Goal: Task Accomplishment & Management: Use online tool/utility

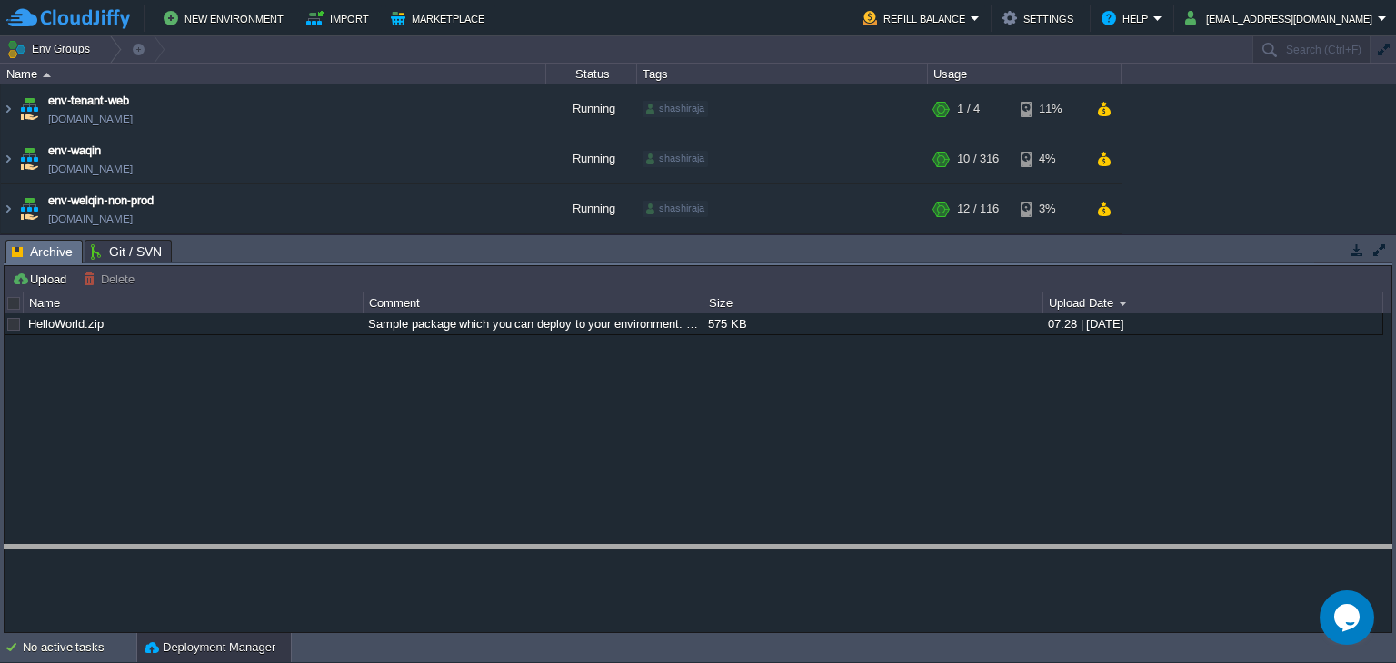
drag, startPoint x: 1156, startPoint y: 263, endPoint x: 1203, endPoint y: 568, distance: 309.0
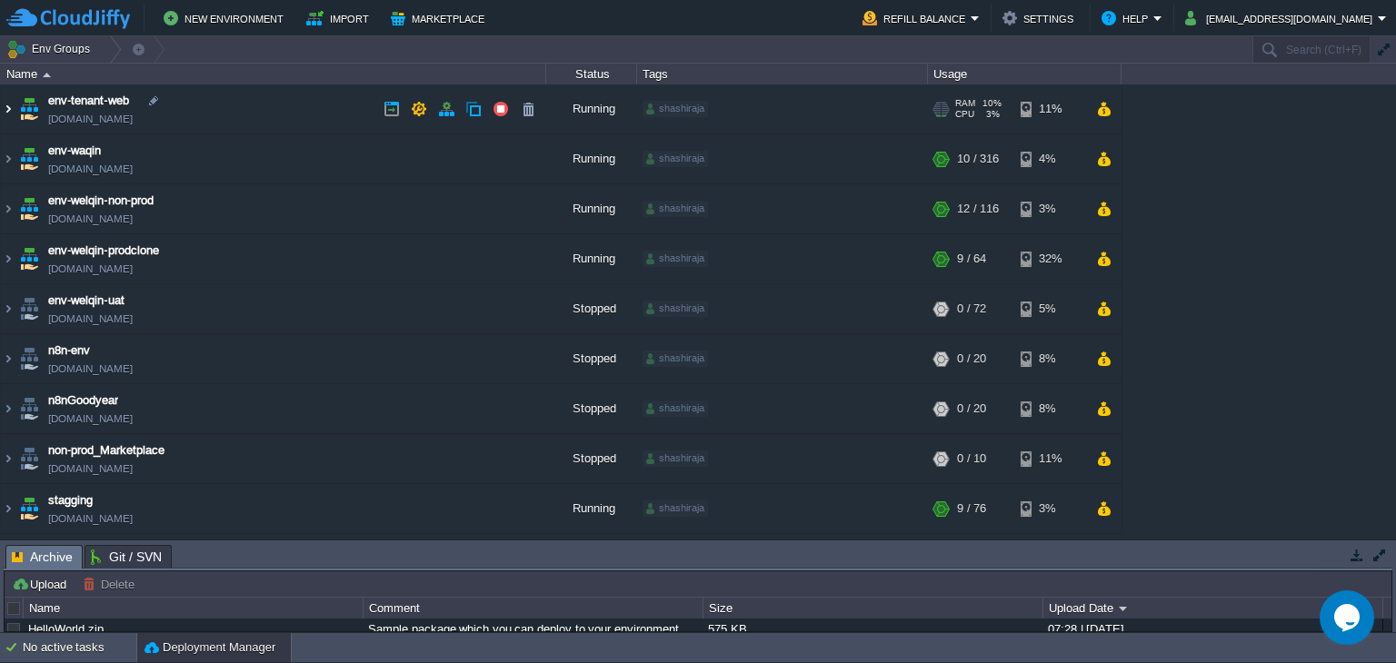
click at [6, 105] on img at bounding box center [8, 109] width 15 height 49
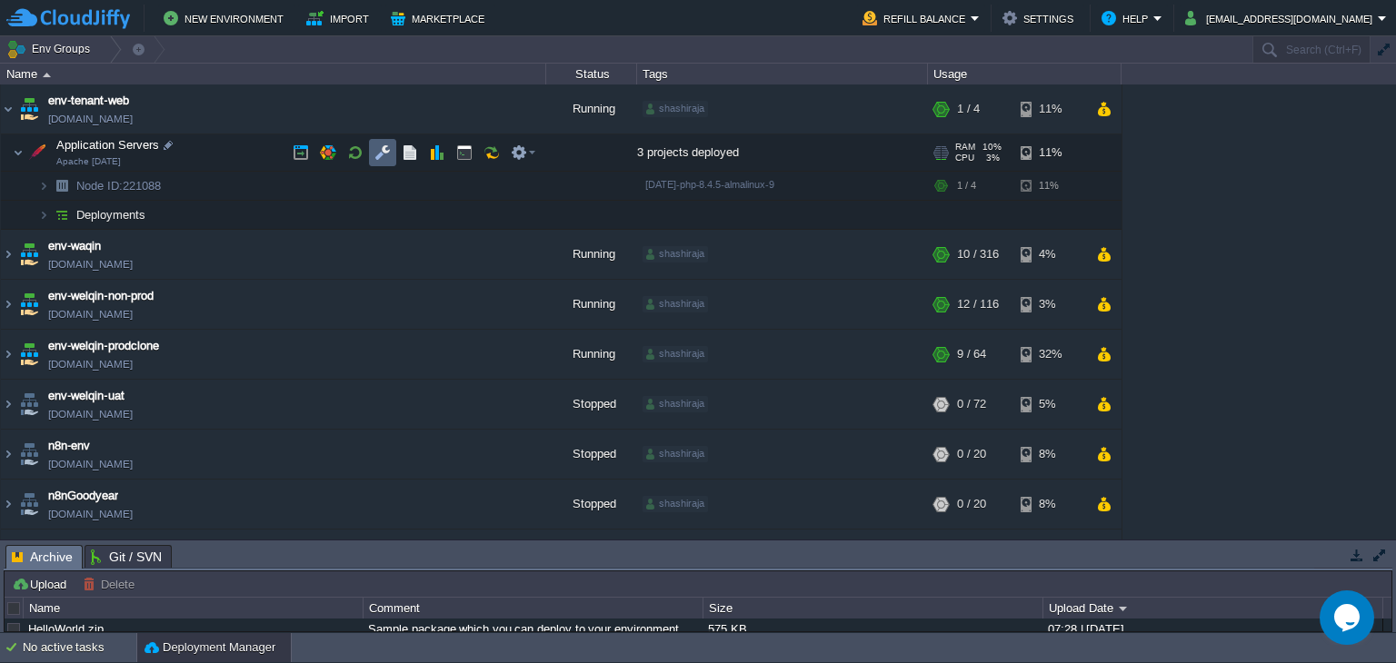
click at [371, 146] on td at bounding box center [382, 152] width 27 height 27
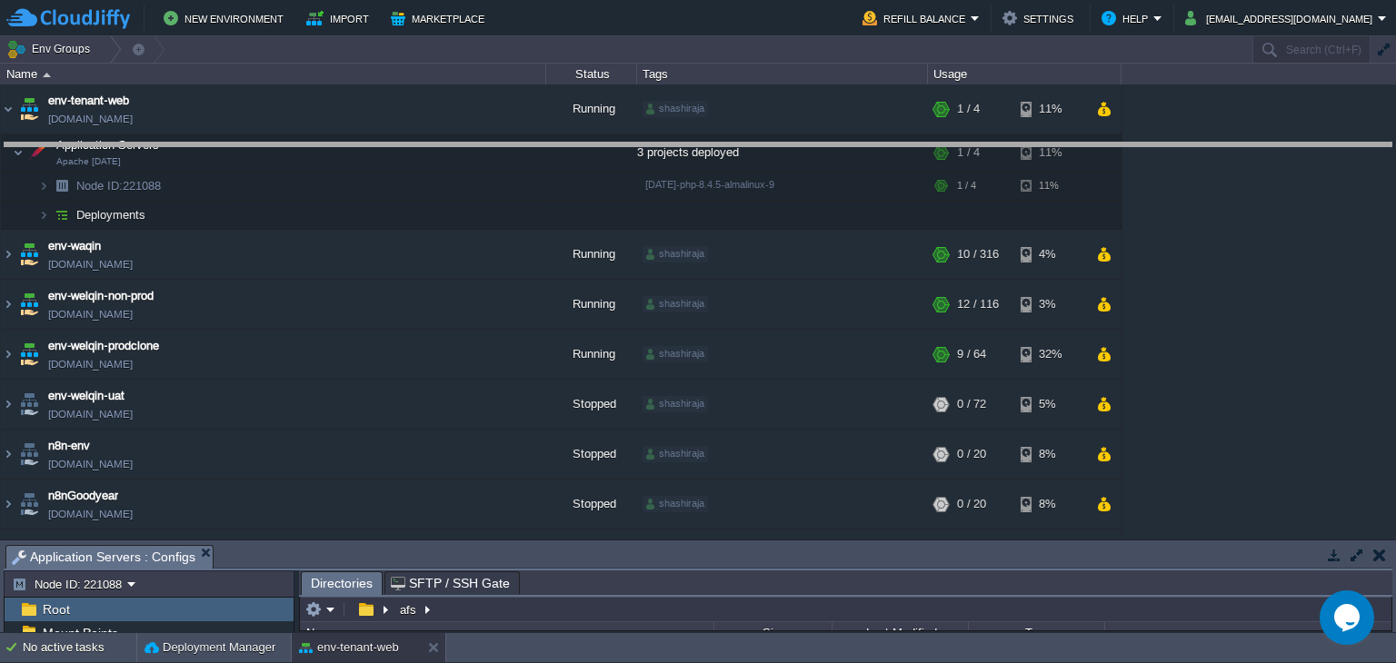
scroll to position [13, 0]
drag, startPoint x: 563, startPoint y: 567, endPoint x: 555, endPoint y: 164, distance: 402.6
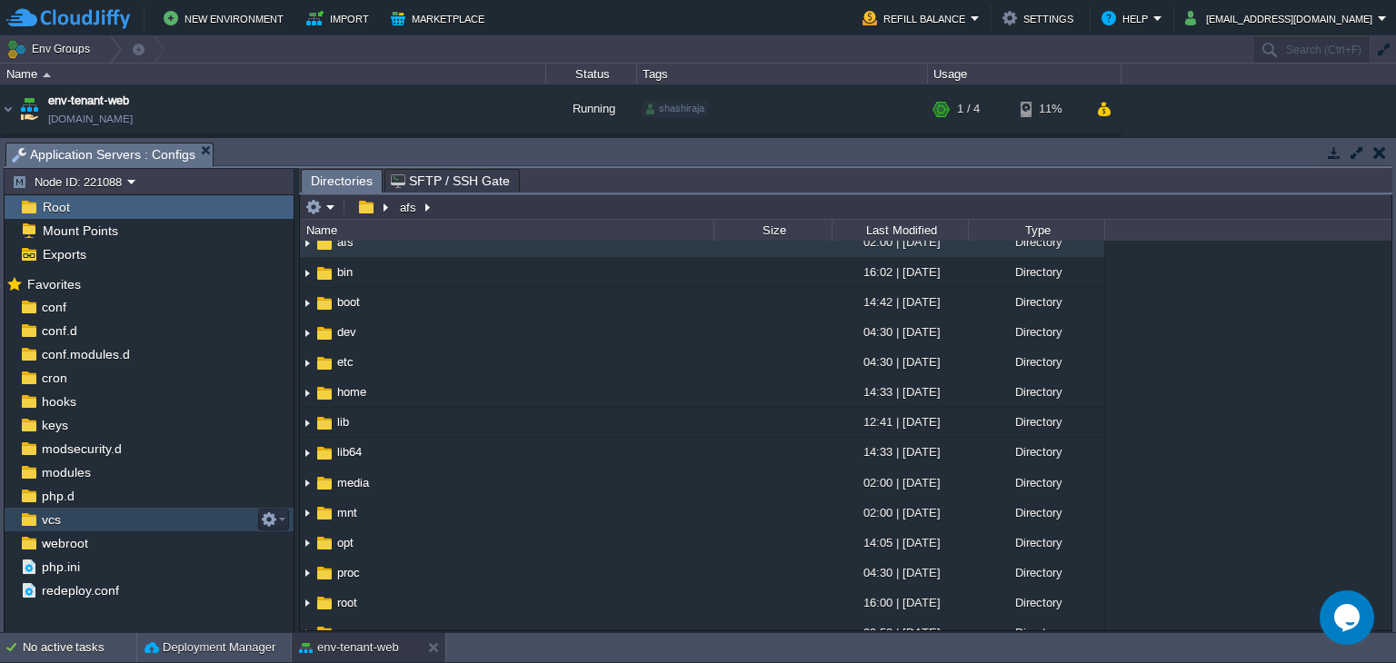
click at [121, 526] on div "vcs" at bounding box center [149, 520] width 289 height 24
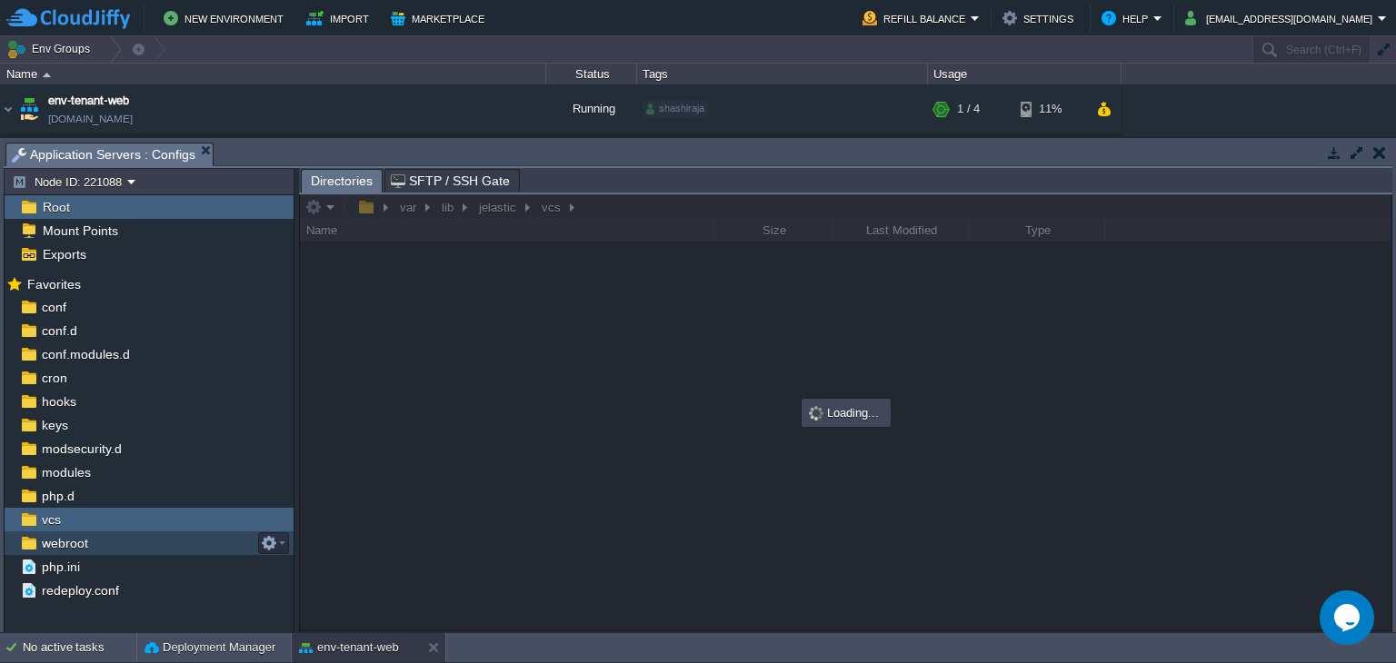
click at [121, 539] on div "webroot" at bounding box center [149, 544] width 289 height 24
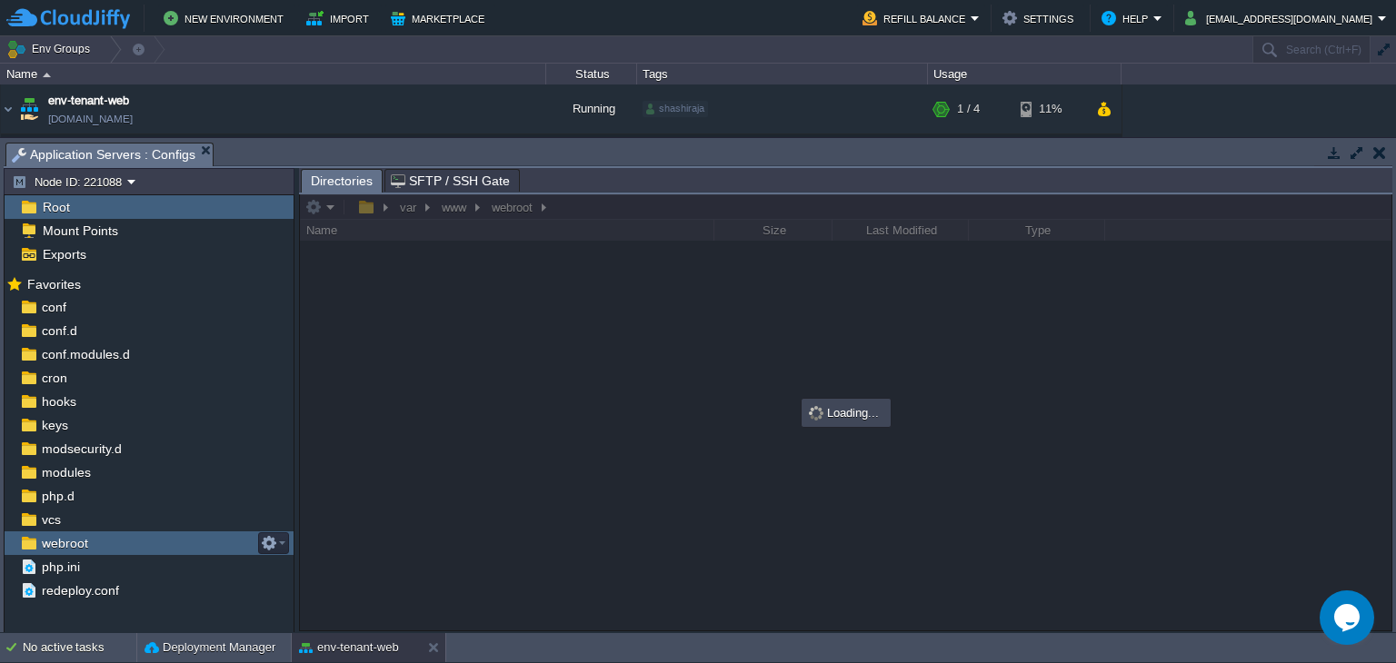
click at [121, 539] on div "webroot" at bounding box center [149, 544] width 289 height 24
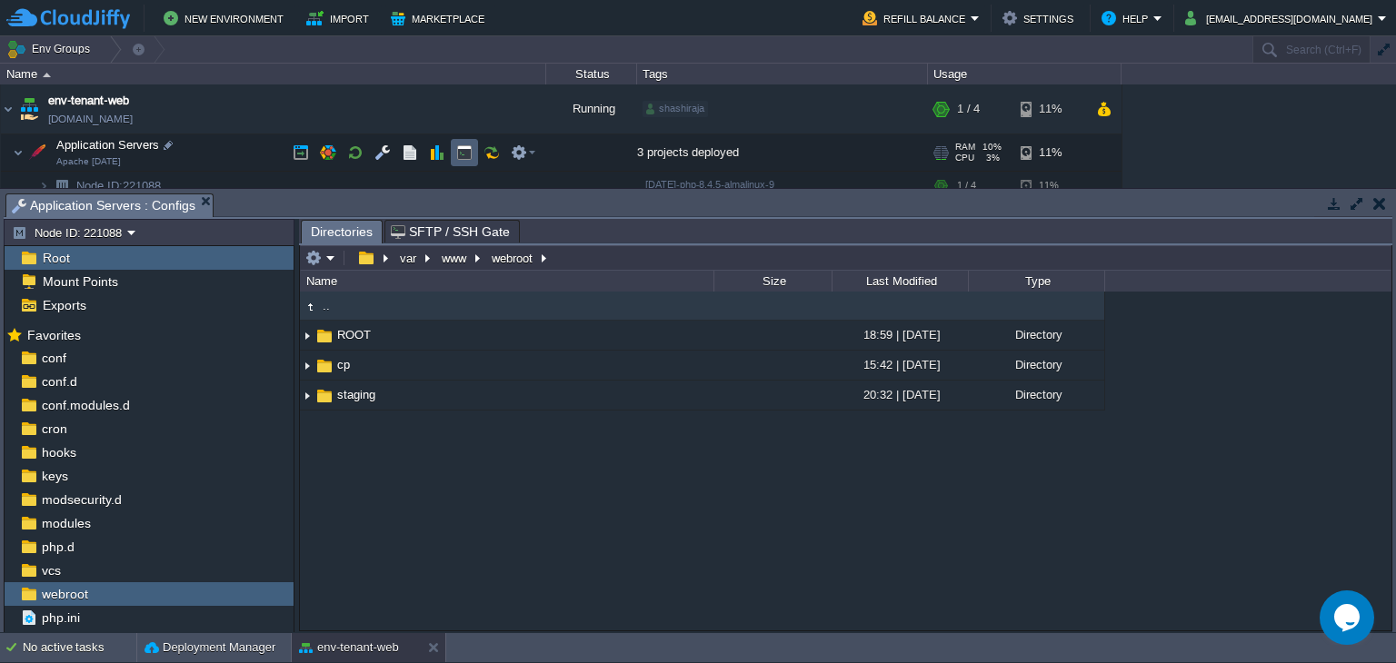
click at [466, 152] on button "button" at bounding box center [464, 152] width 16 height 16
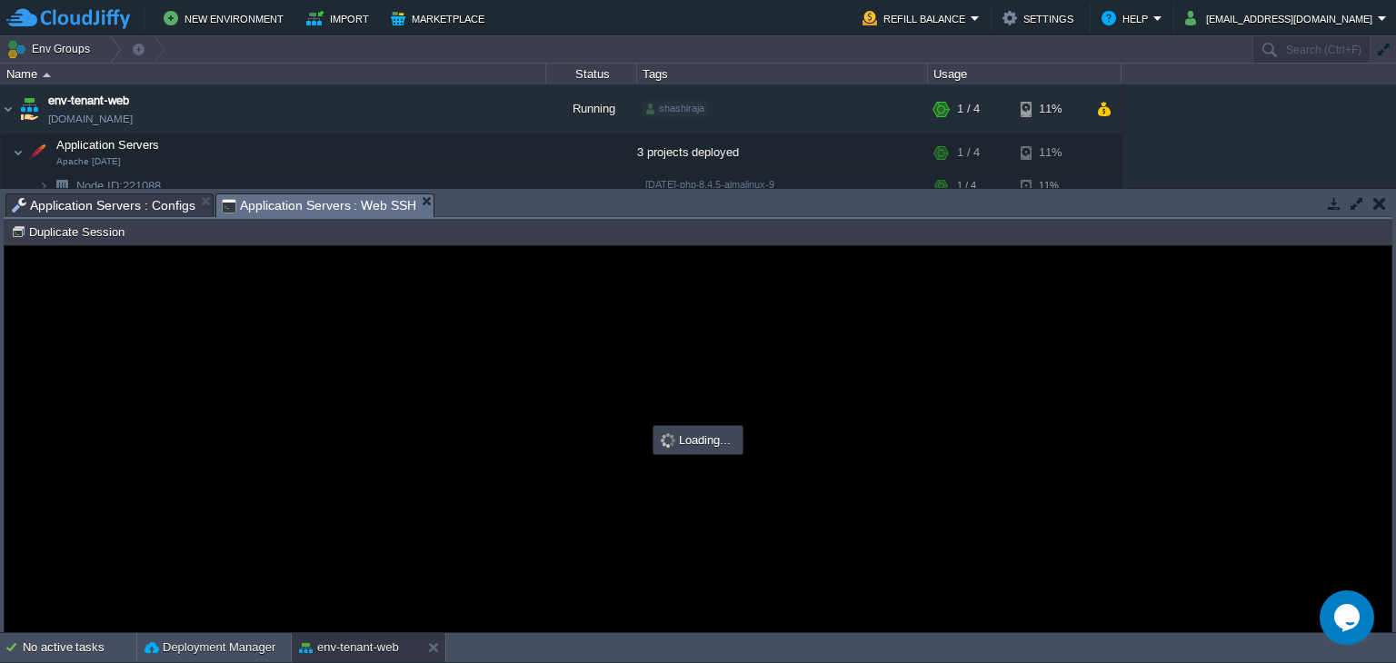
click at [125, 207] on span "Application Servers : Configs" at bounding box center [104, 205] width 184 height 22
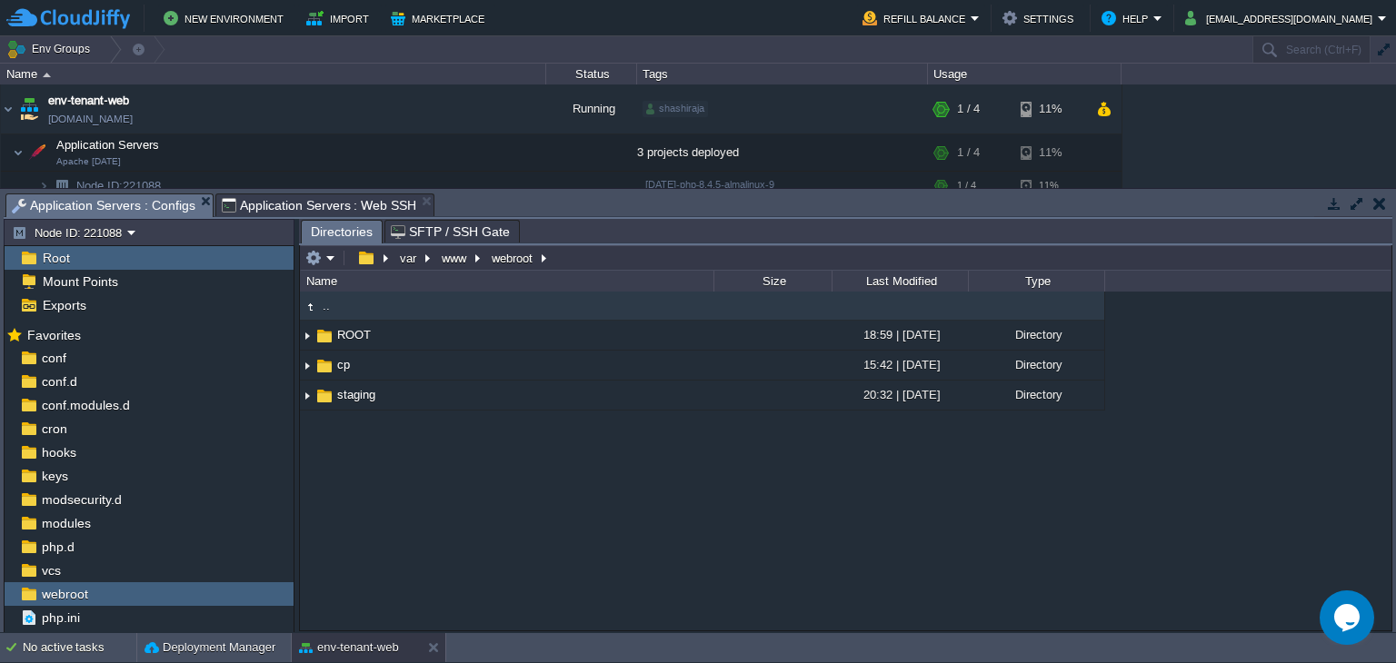
click at [361, 209] on span "Application Servers : Web SSH" at bounding box center [319, 205] width 195 height 22
click at [148, 215] on span "Application Servers : Configs" at bounding box center [104, 205] width 184 height 23
click at [313, 260] on button "button" at bounding box center [313, 258] width 16 height 16
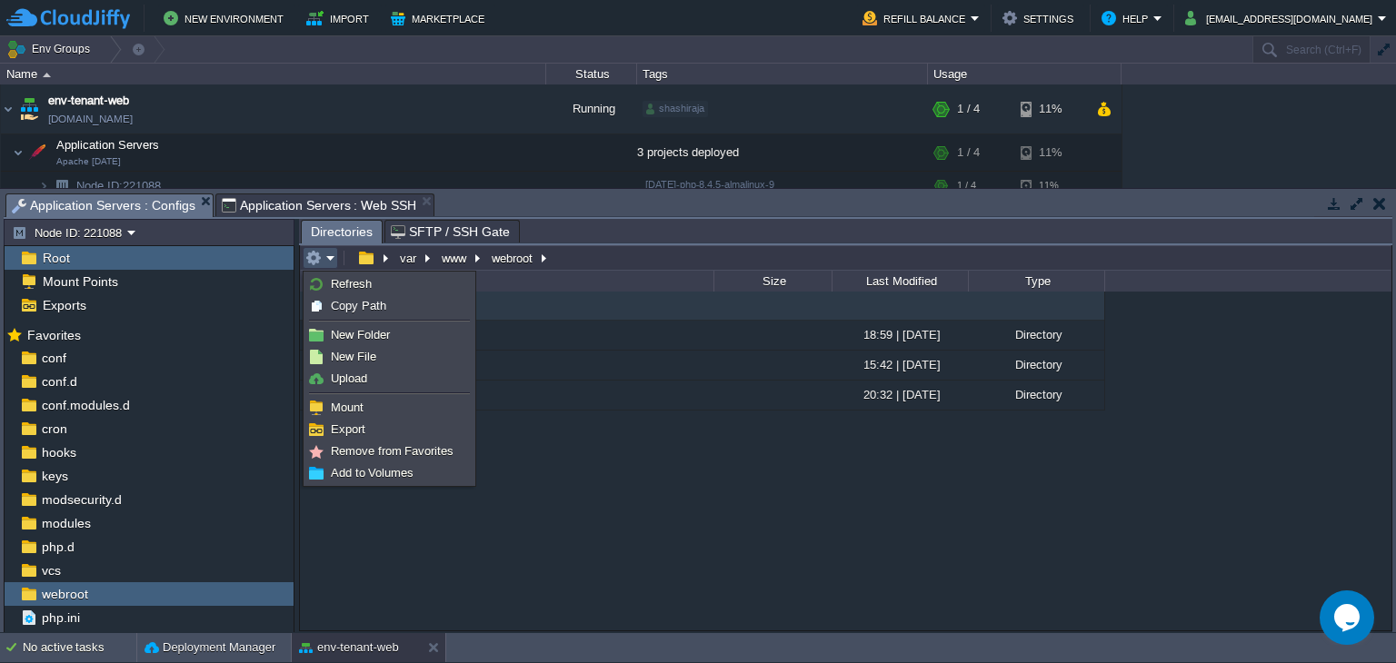
click at [394, 390] on li at bounding box center [389, 393] width 168 height 7
click at [394, 379] on link "Upload" at bounding box center [389, 379] width 166 height 20
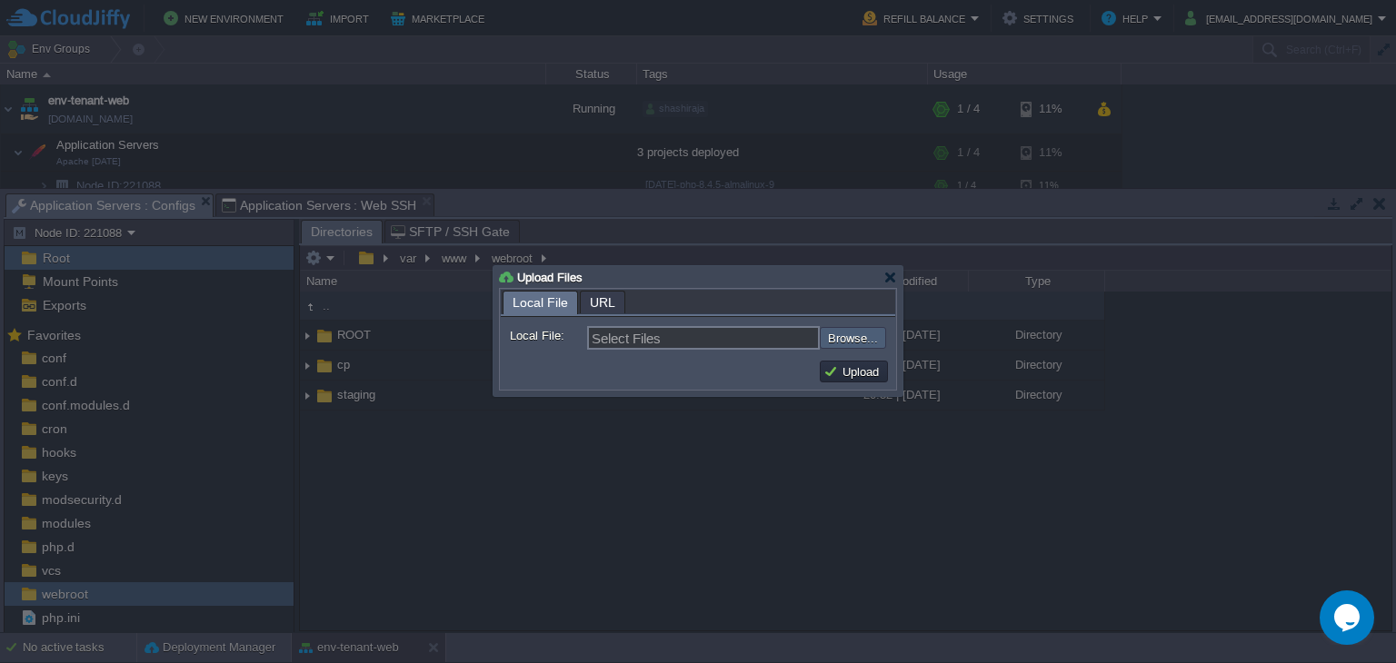
click at [843, 341] on input "file" at bounding box center [771, 338] width 230 height 22
type input "C:\fakepath\staging.zip"
type input "staging.zip"
click at [862, 372] on button "Upload" at bounding box center [853, 372] width 61 height 16
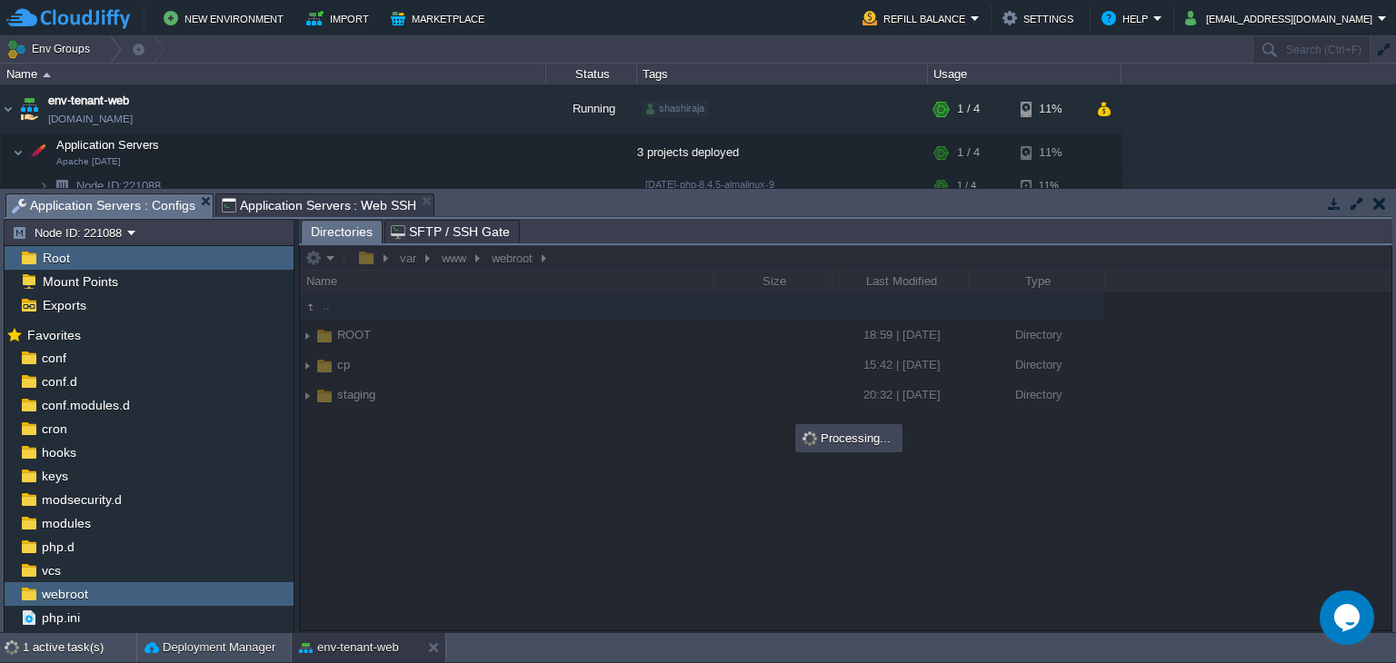
type input "#000000"
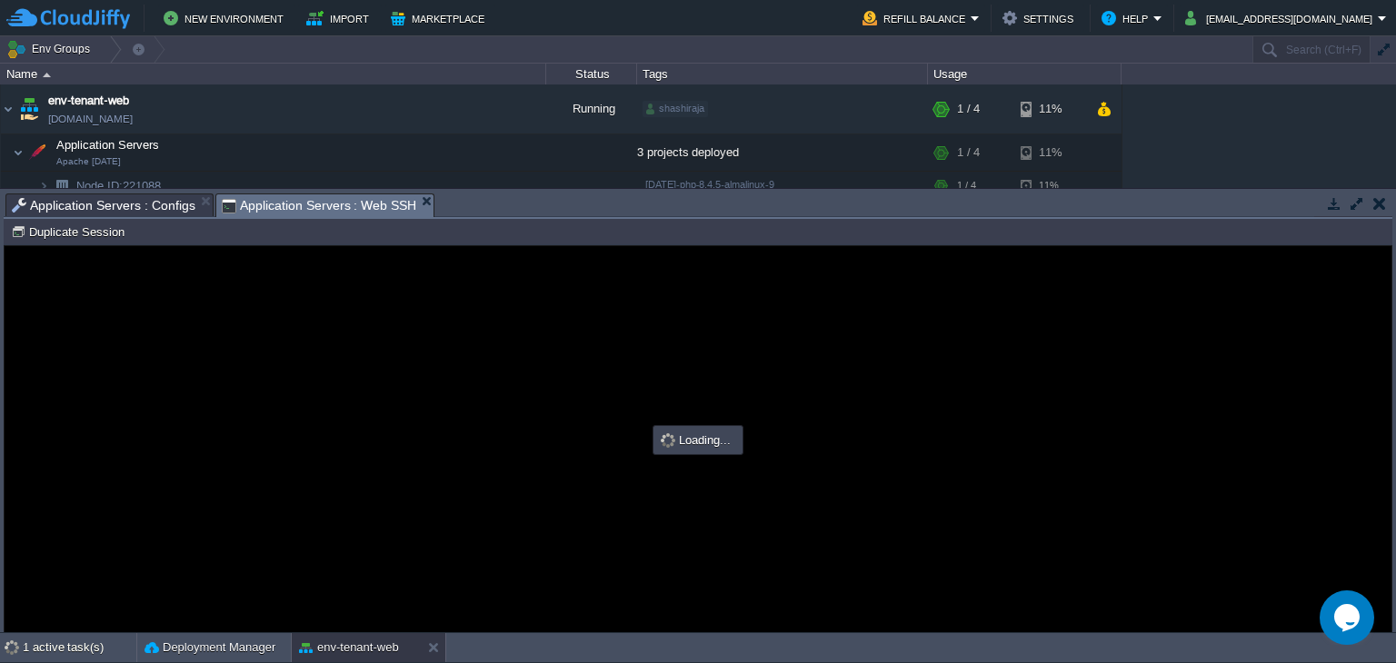
click at [338, 207] on span "Application Servers : Web SSH" at bounding box center [319, 205] width 195 height 23
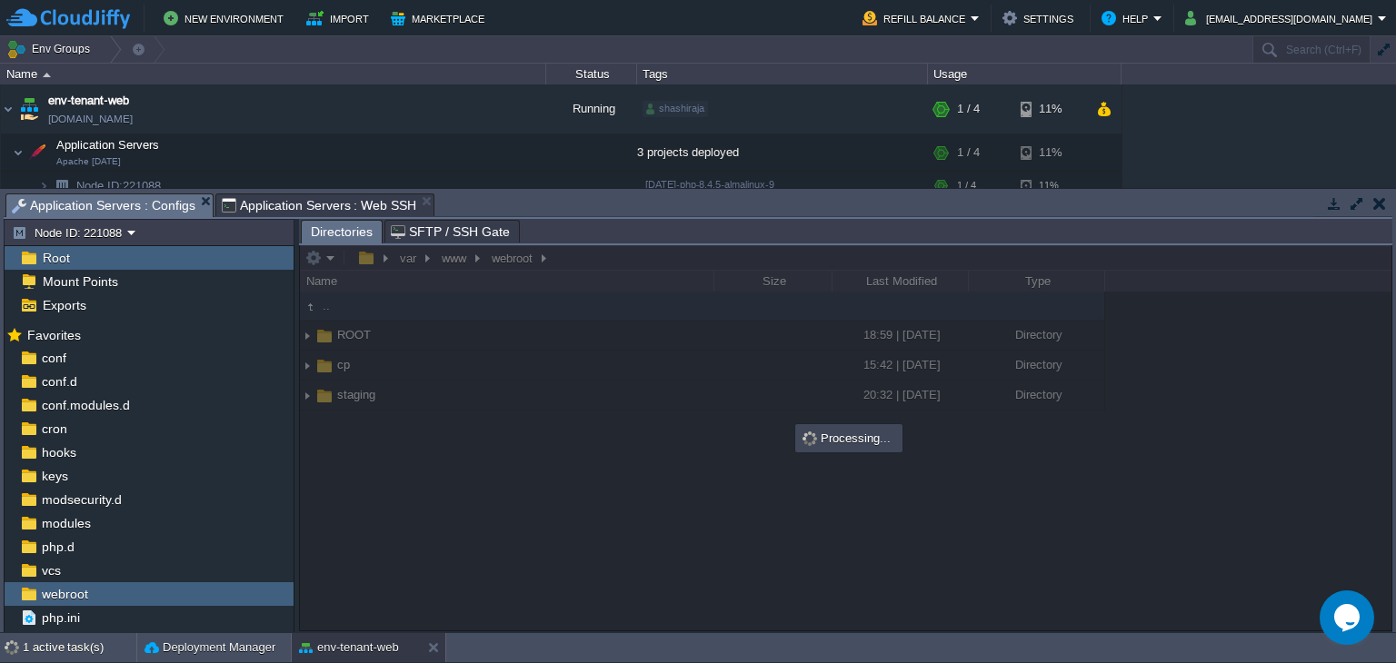
click at [141, 205] on span "Application Servers : Configs" at bounding box center [104, 205] width 184 height 23
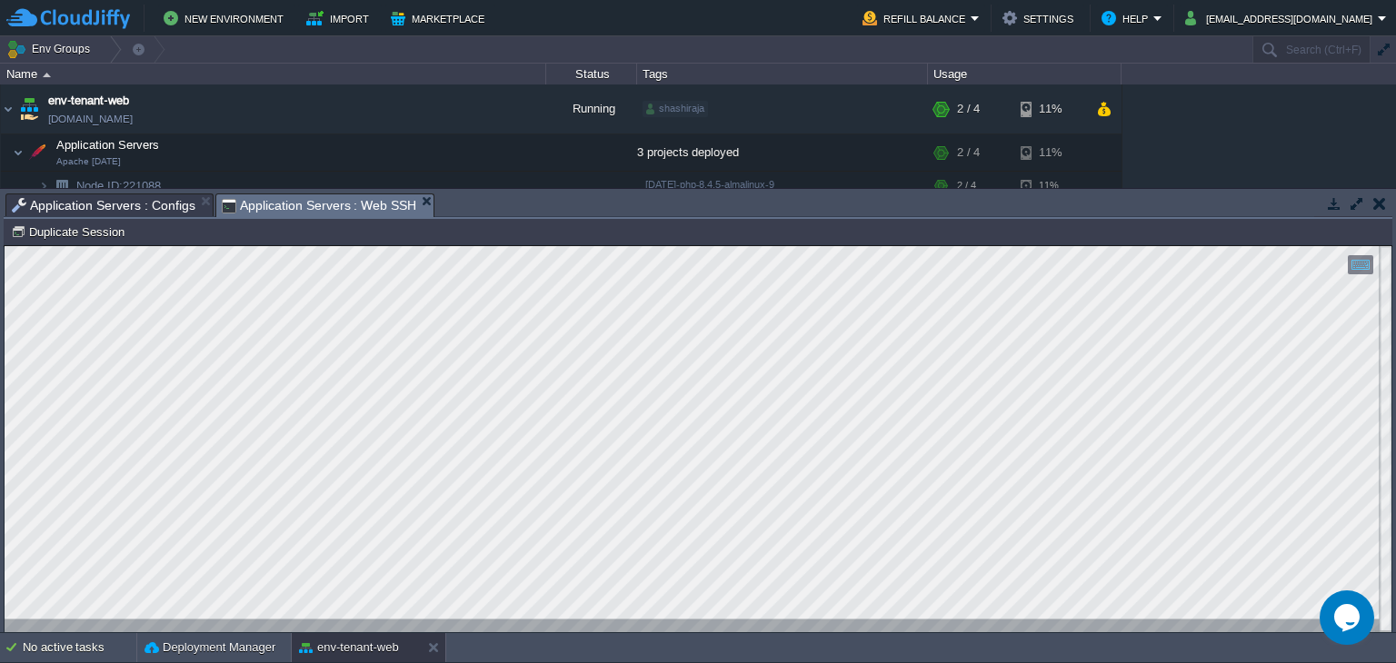
click at [251, 209] on span "Application Servers : Web SSH" at bounding box center [319, 205] width 195 height 23
click at [121, 197] on span "Application Servers : Configs" at bounding box center [104, 205] width 184 height 22
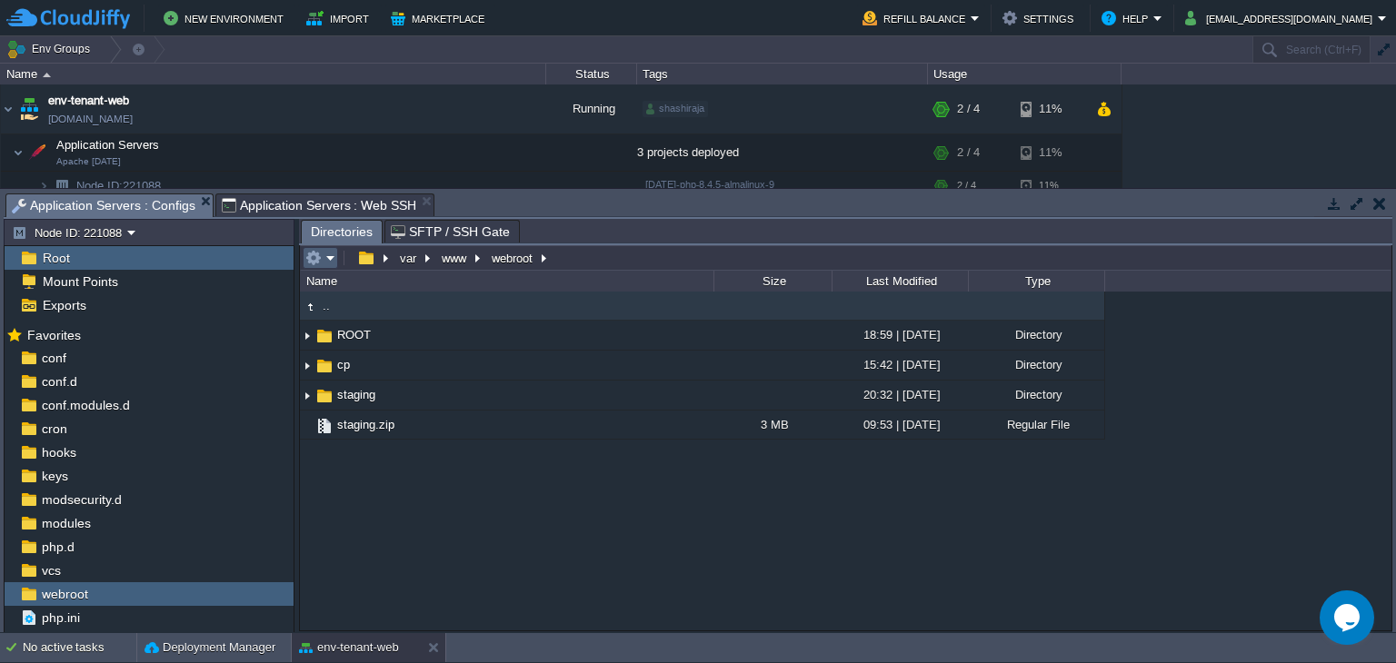
click at [326, 262] on em at bounding box center [320, 258] width 30 height 16
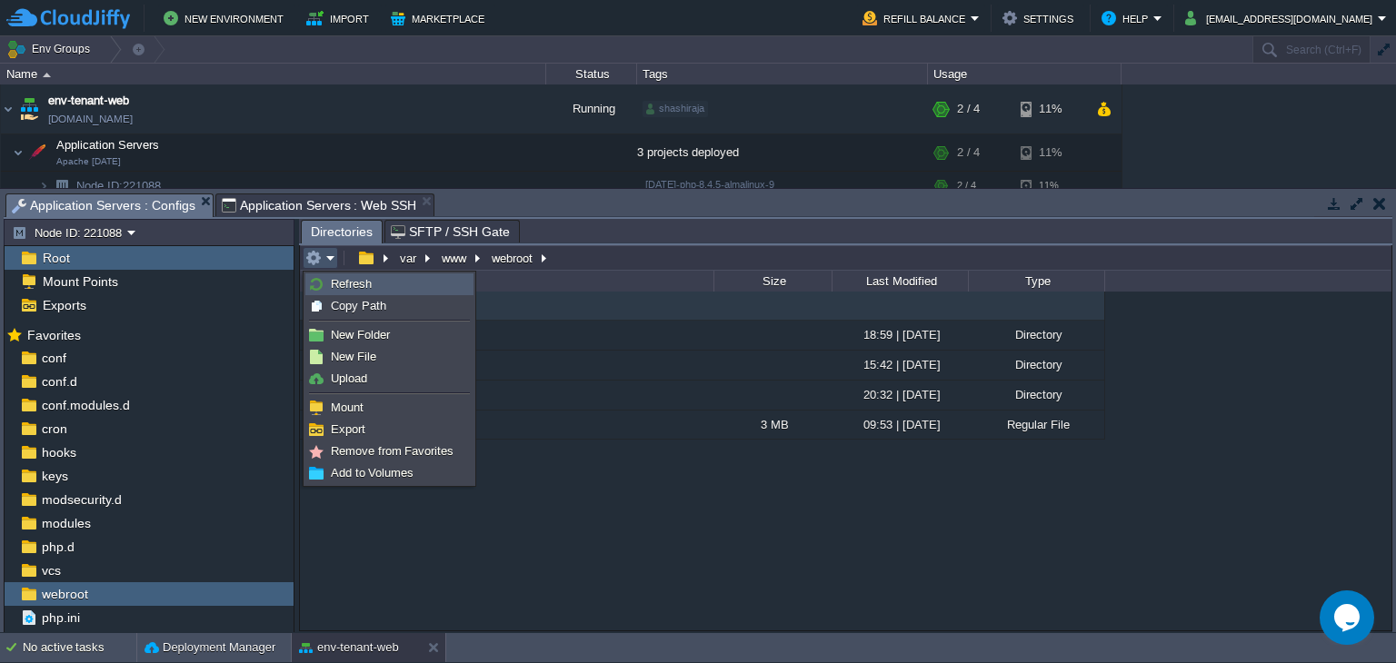
click at [349, 292] on link "Refresh" at bounding box center [389, 284] width 166 height 20
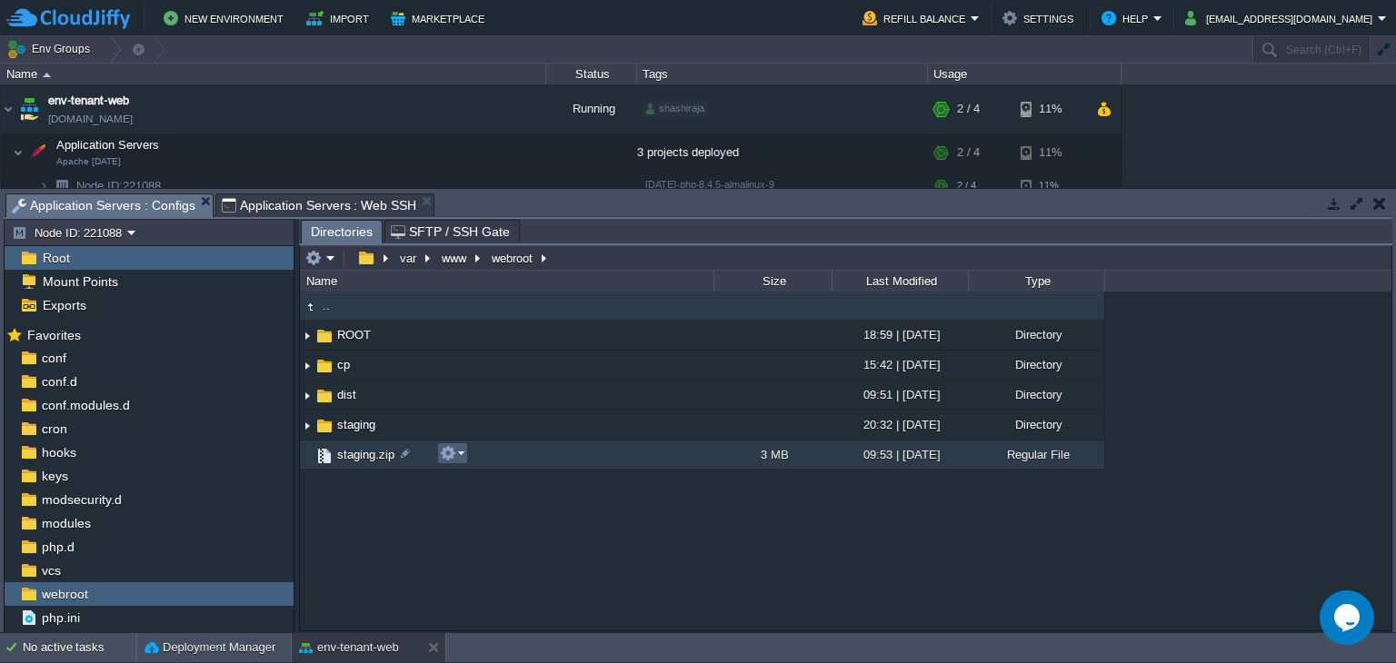
click at [446, 457] on button "button" at bounding box center [448, 453] width 16 height 16
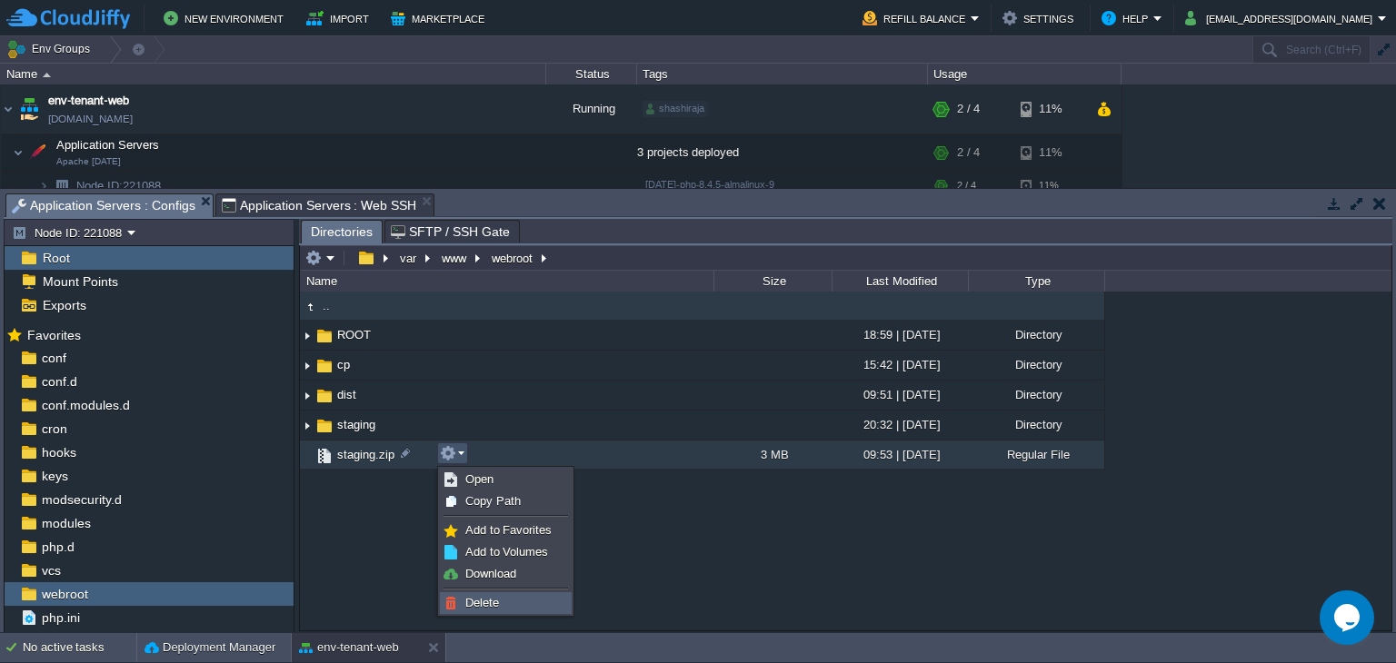
click at [488, 593] on li "Delete" at bounding box center [506, 604] width 132 height 22
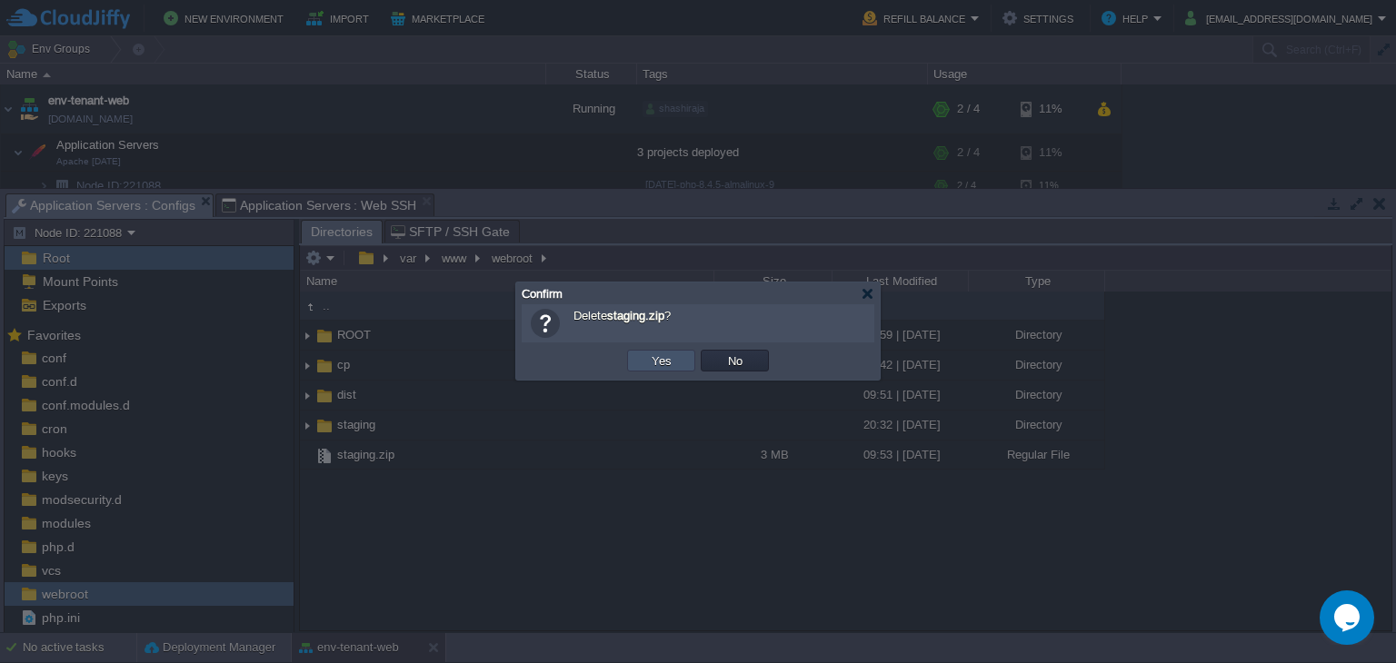
click at [652, 353] on button "Yes" at bounding box center [661, 361] width 31 height 16
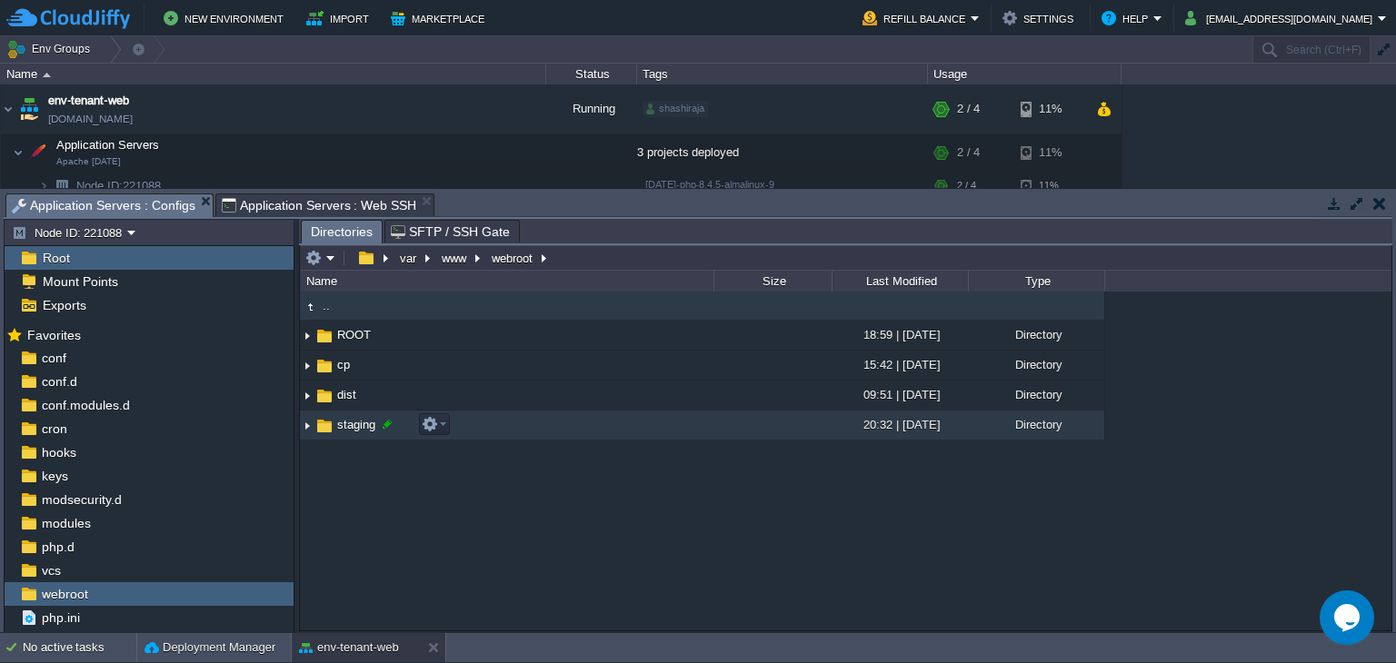
click at [383, 425] on div at bounding box center [387, 424] width 16 height 16
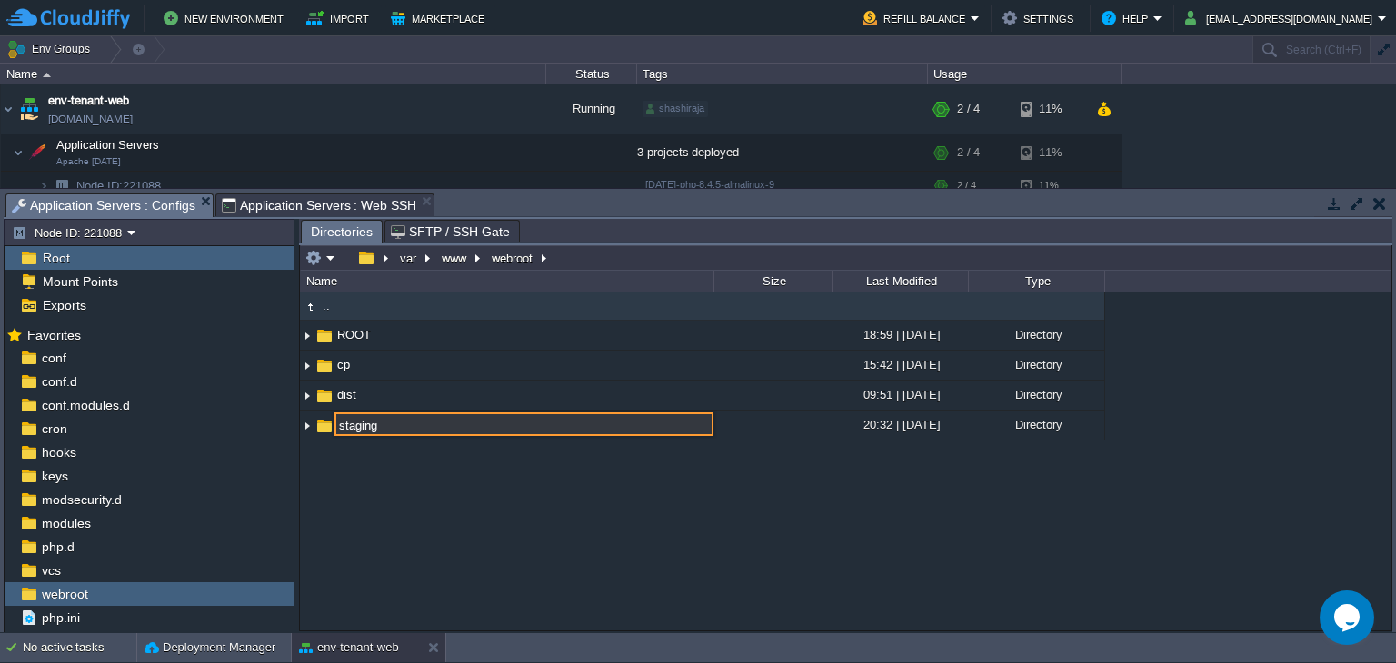
click at [382, 505] on div ".. ROOT 18:59 | [DATE] Directory cp 15:42 | [DATE] Directory dist 09:51 | [DATE…" at bounding box center [845, 461] width 1091 height 339
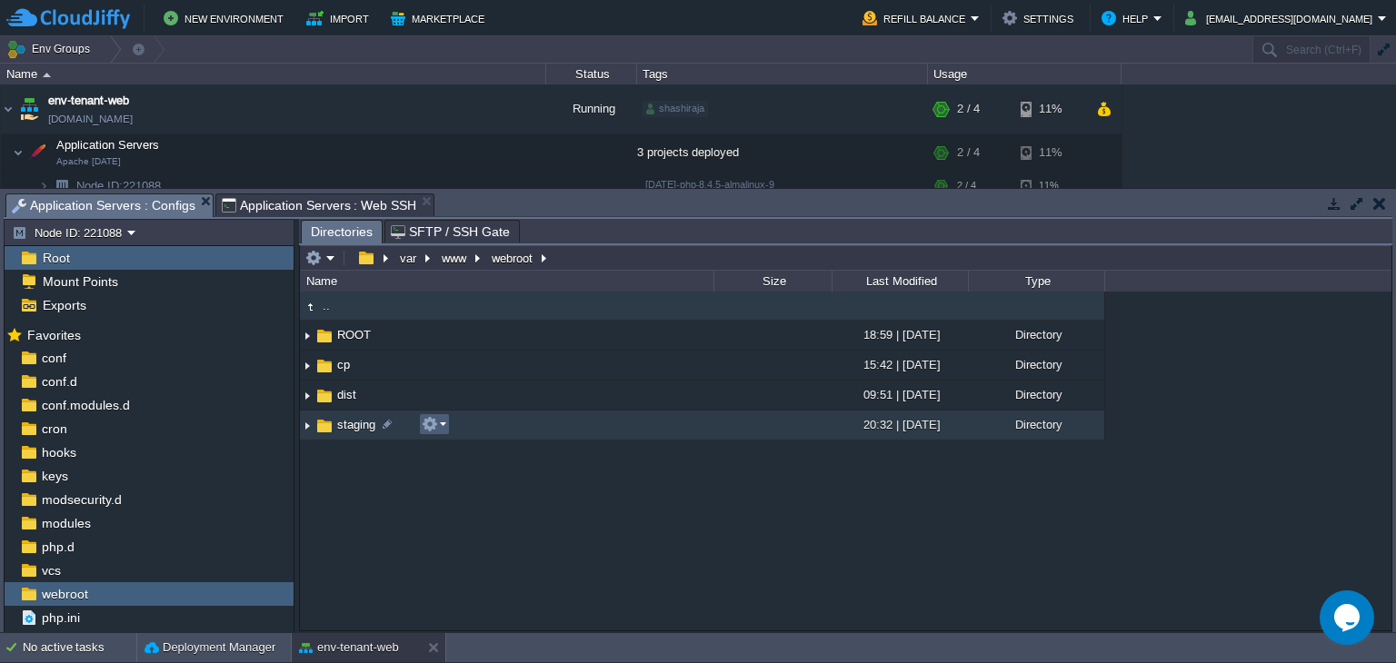
click at [426, 424] on button "button" at bounding box center [430, 424] width 16 height 16
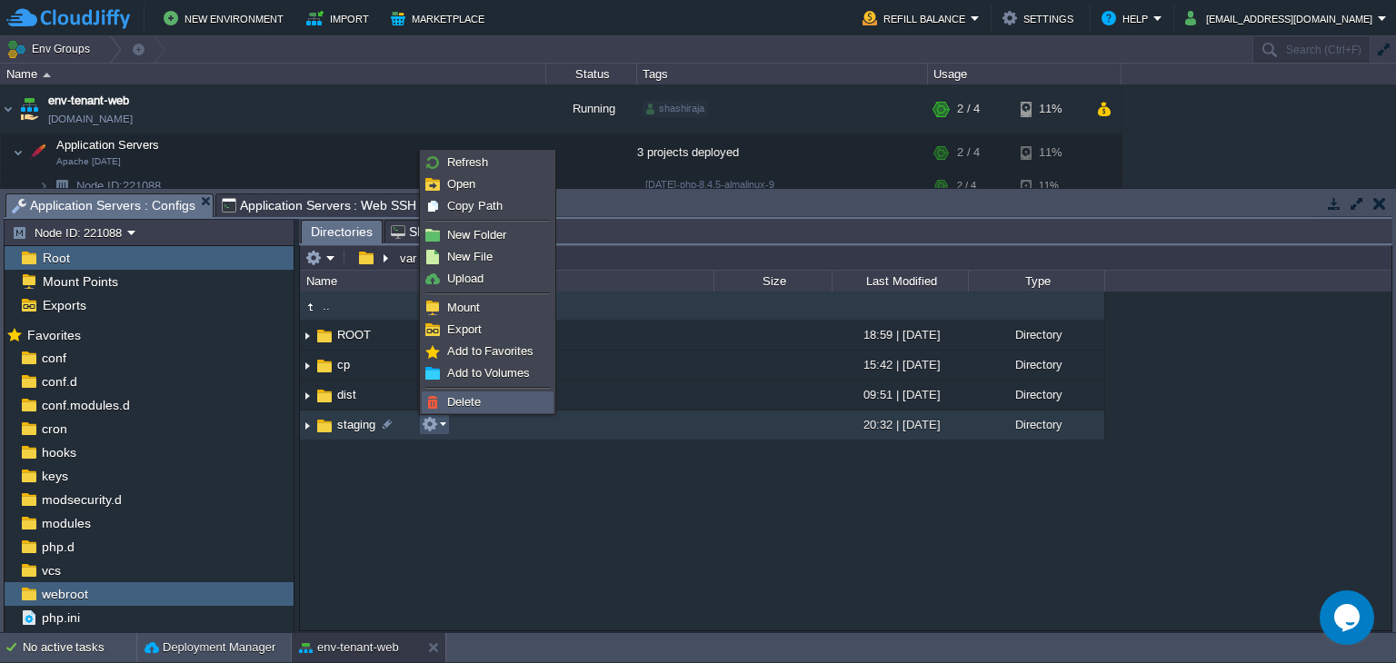
click at [458, 401] on span "Delete" at bounding box center [464, 402] width 34 height 14
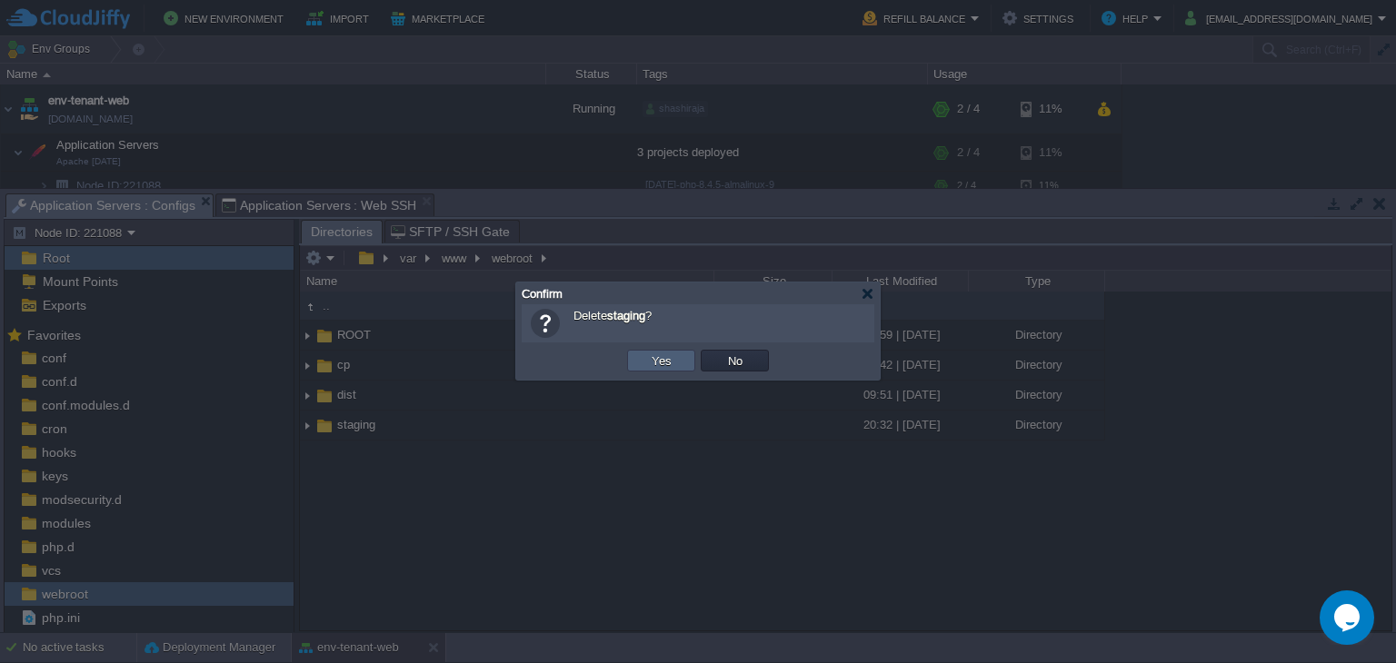
click at [650, 364] on button "Yes" at bounding box center [661, 361] width 31 height 16
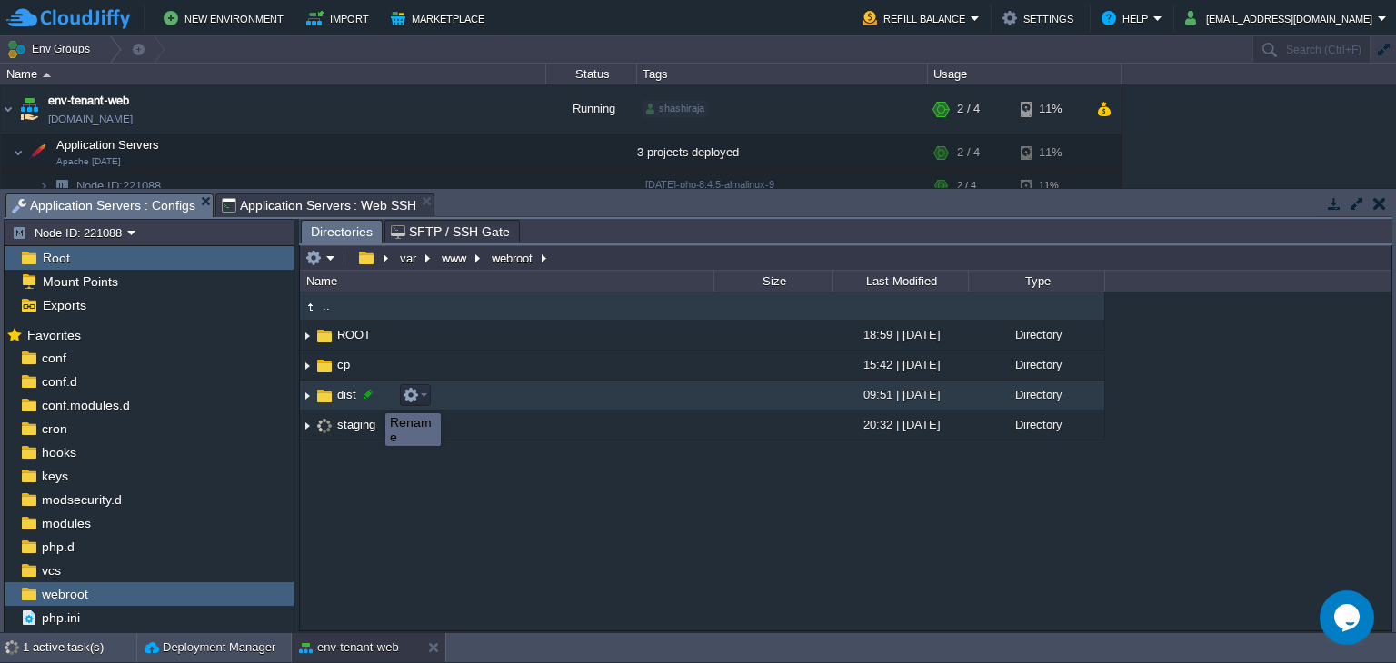
click at [372, 397] on div at bounding box center [368, 394] width 16 height 16
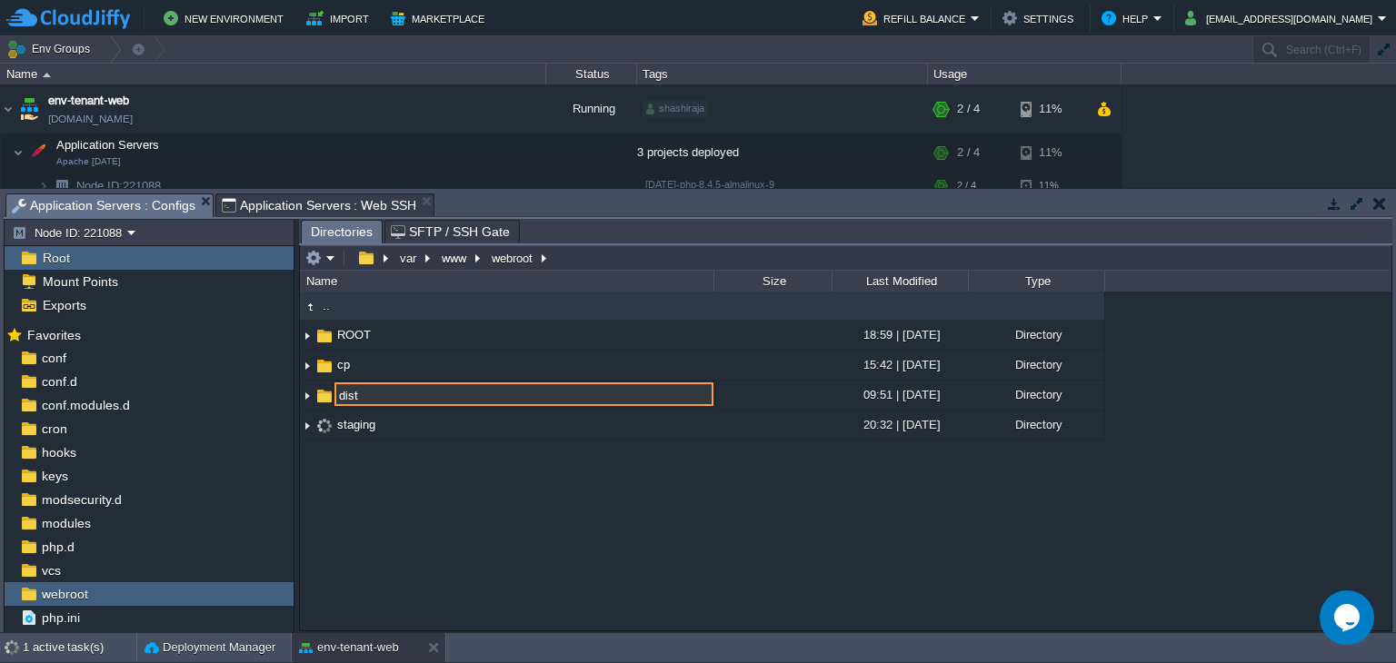
paste input "staging"
type input "staging"
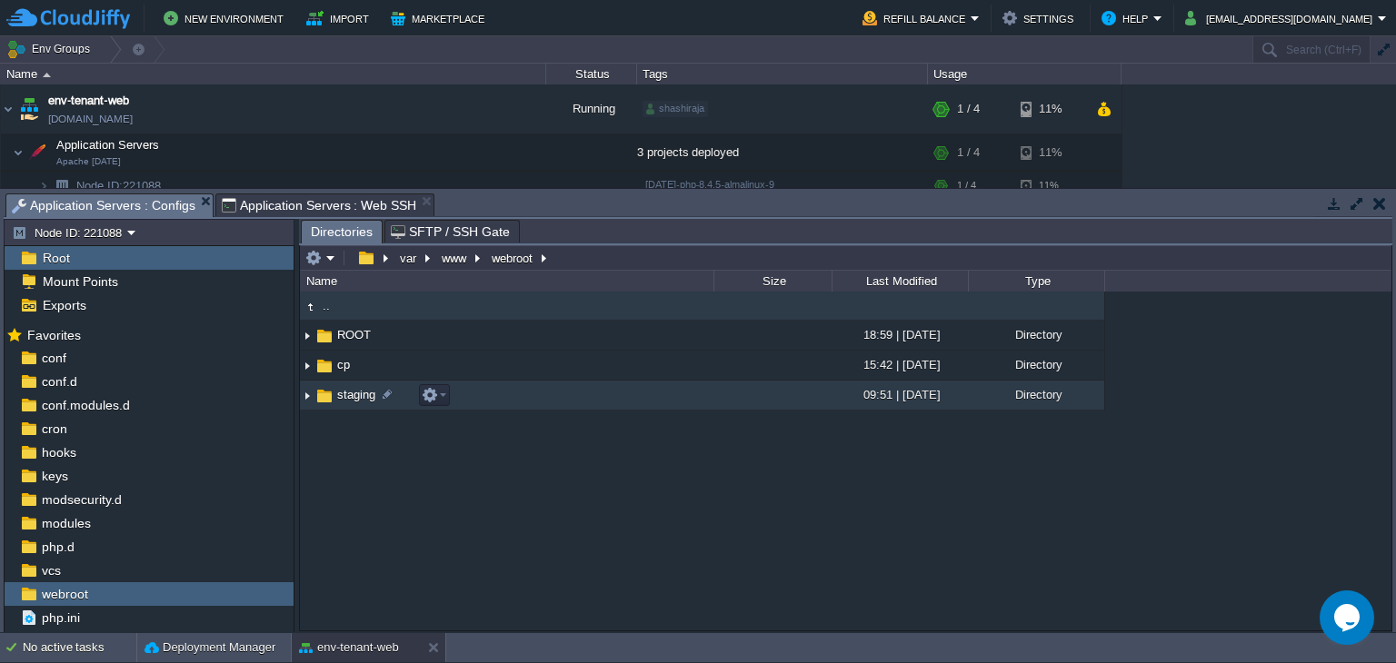
click at [304, 397] on img at bounding box center [307, 396] width 15 height 28
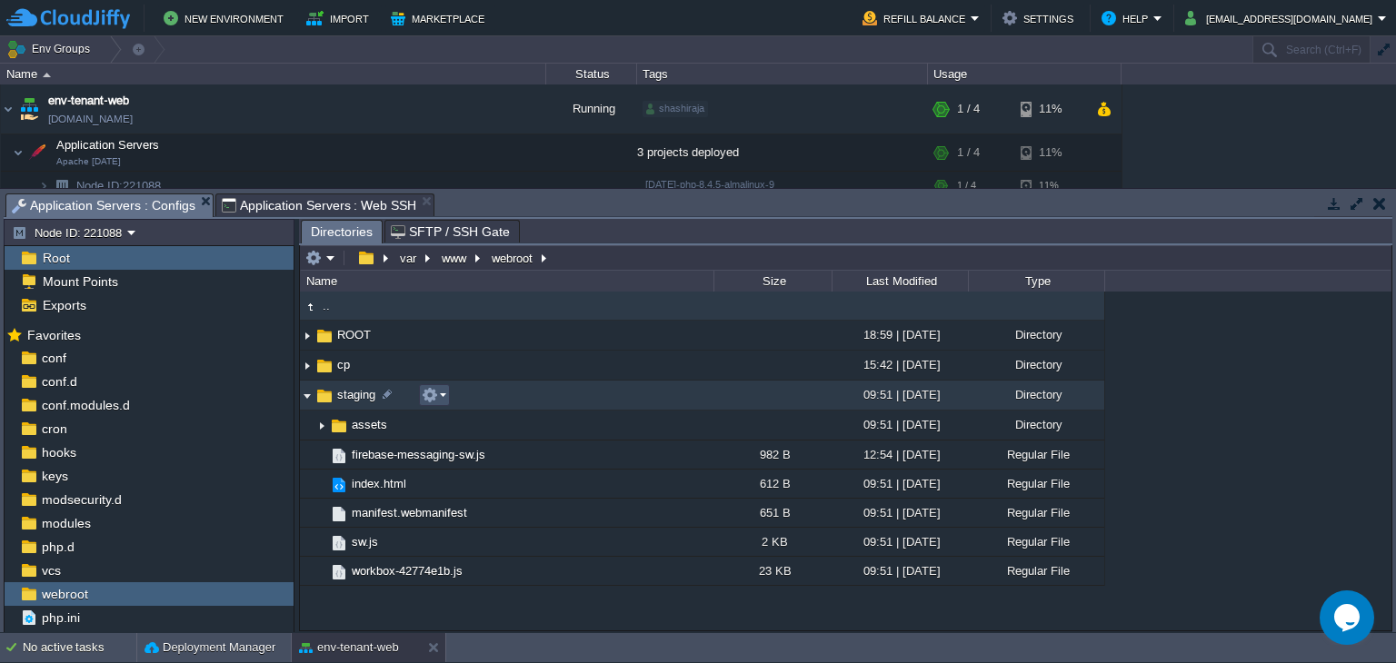
click at [424, 393] on button "button" at bounding box center [430, 395] width 16 height 16
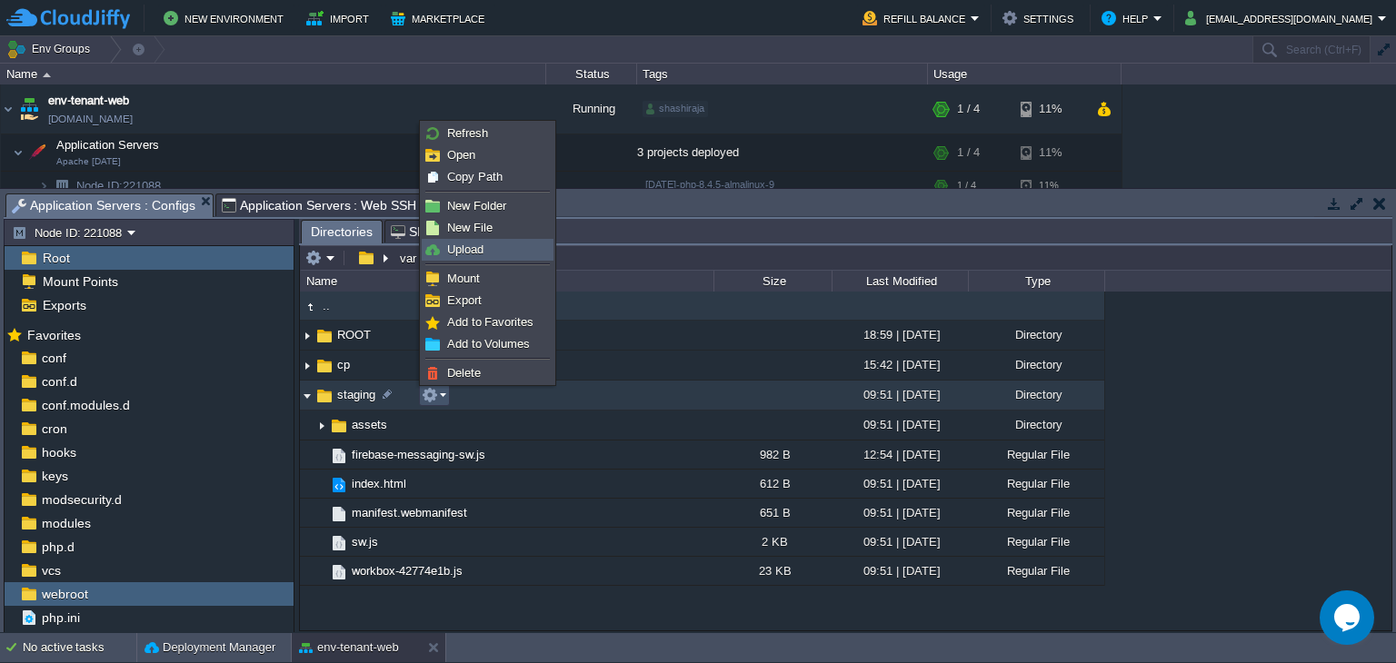
click at [480, 243] on span "Upload" at bounding box center [465, 250] width 36 height 14
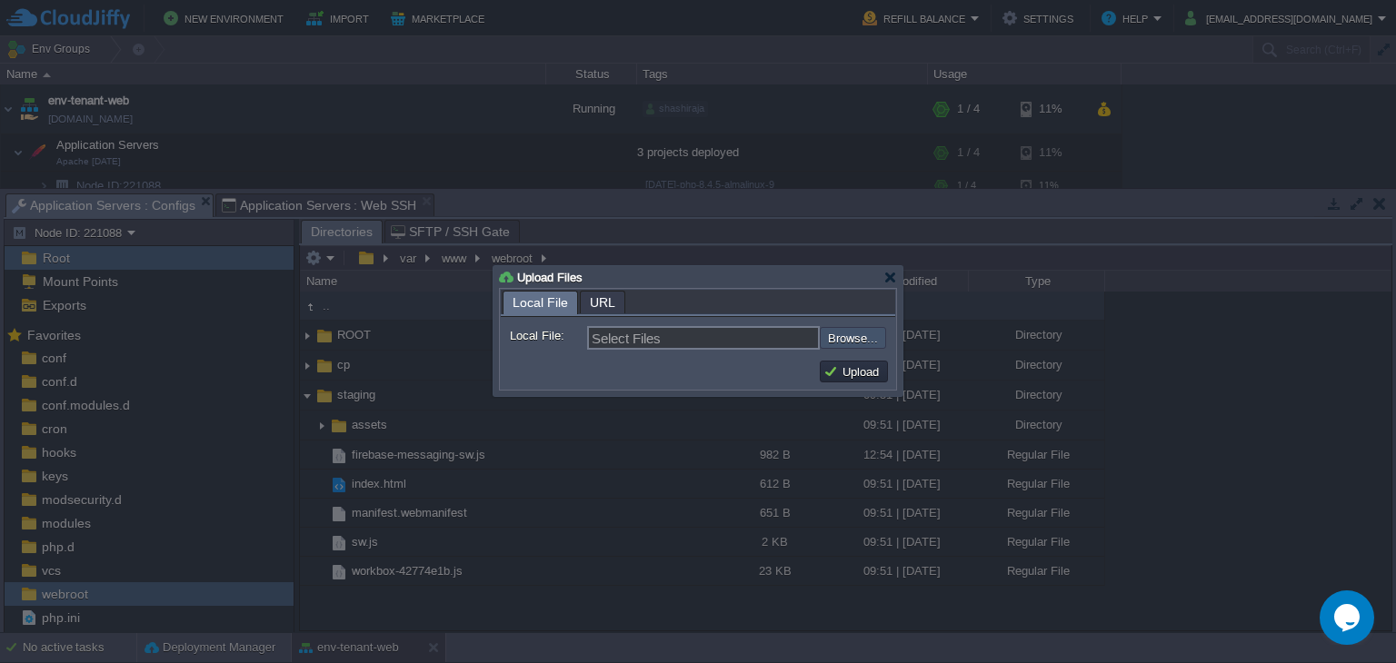
click at [844, 340] on input "file" at bounding box center [771, 338] width 230 height 22
type input "C:\fakepath\staging"
type input "staging"
click at [858, 375] on button "Upload" at bounding box center [853, 372] width 61 height 16
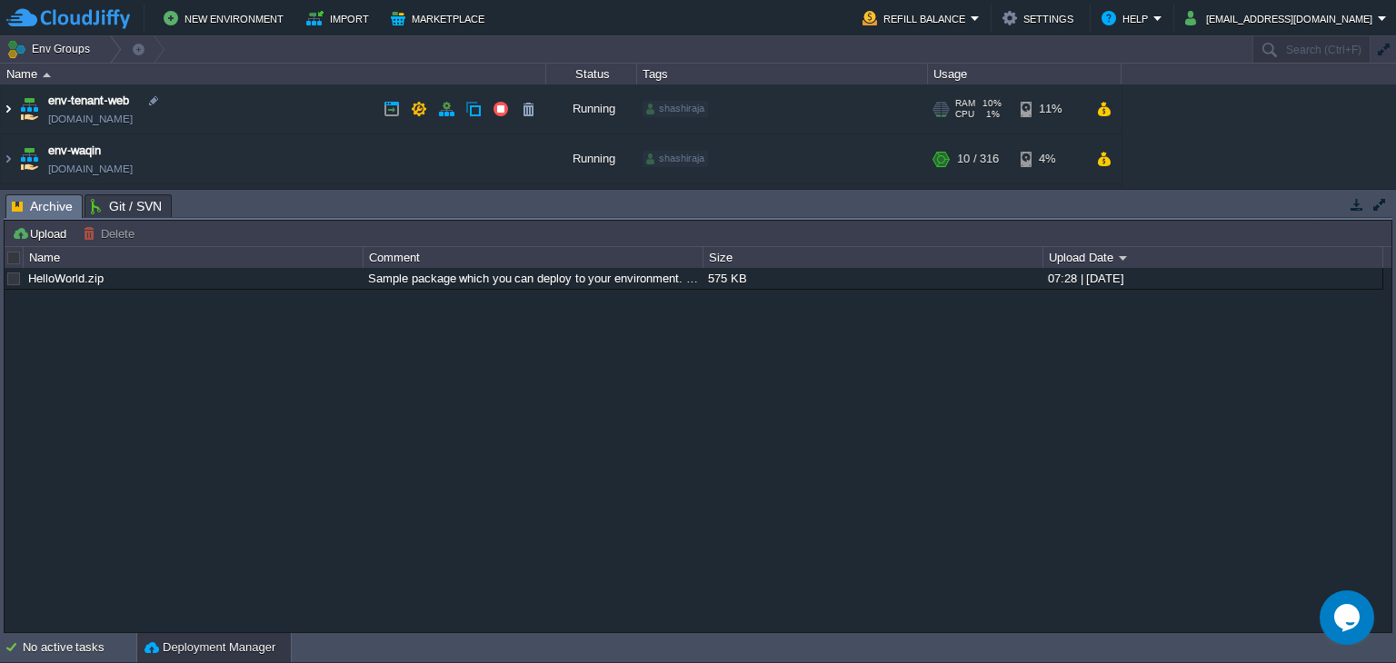
click at [7, 110] on img at bounding box center [8, 109] width 15 height 49
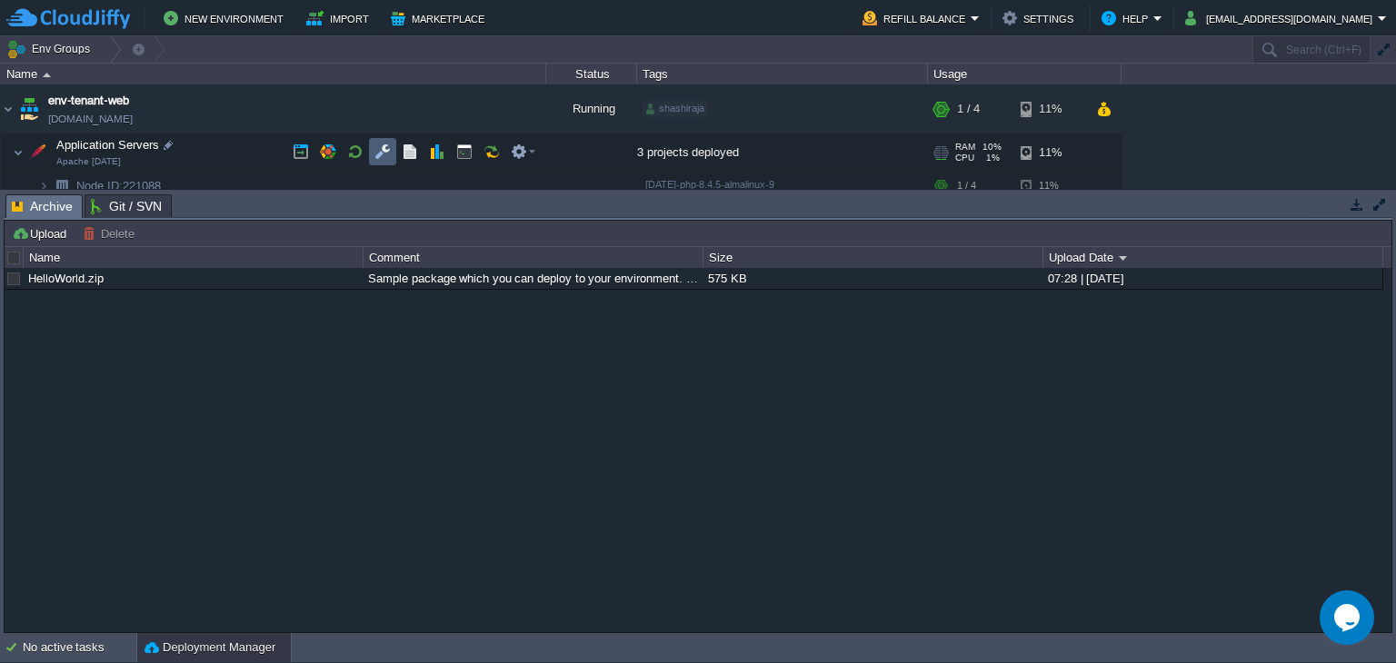
click at [383, 146] on button "button" at bounding box center [382, 152] width 16 height 16
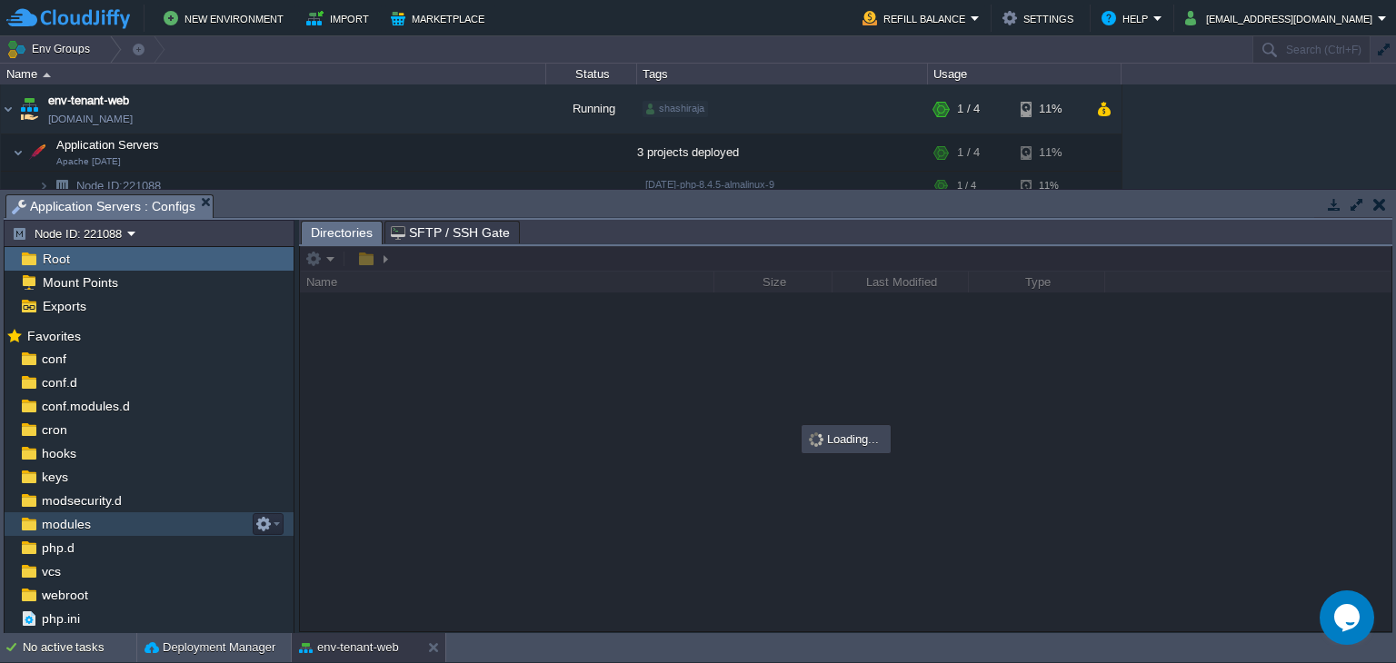
scroll to position [16, 0]
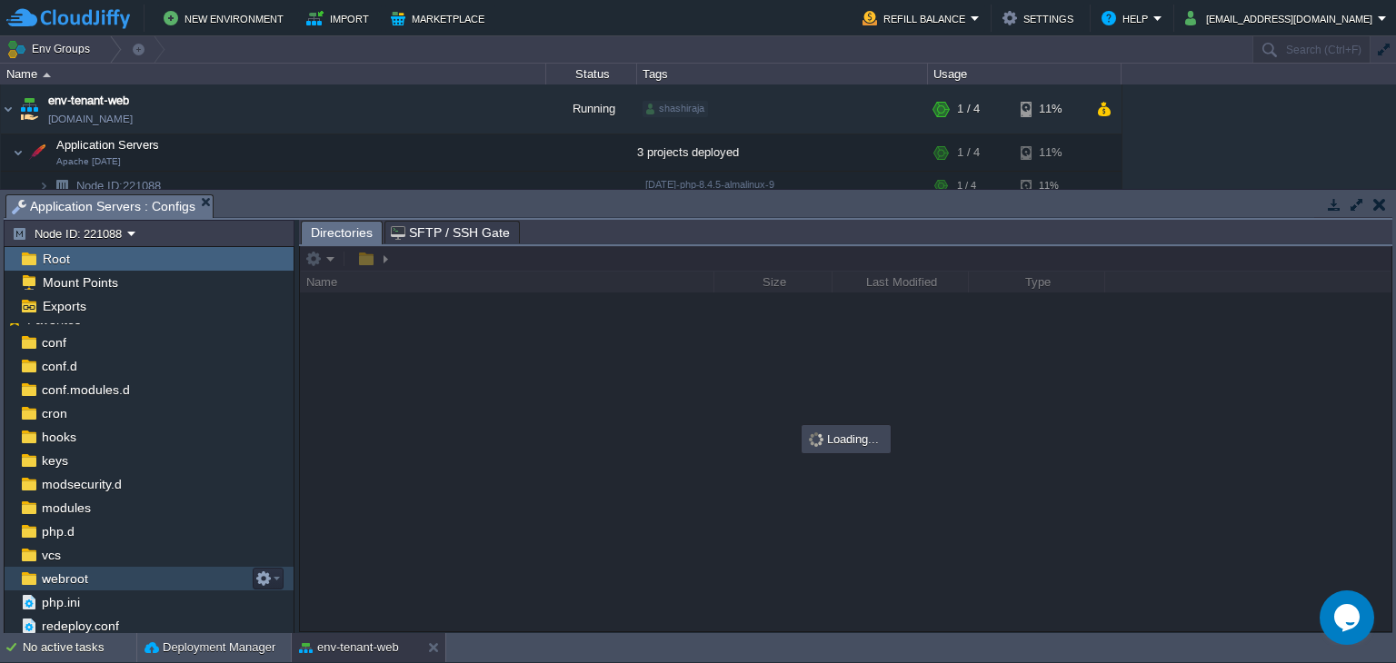
click at [138, 580] on div "webroot" at bounding box center [149, 579] width 289 height 24
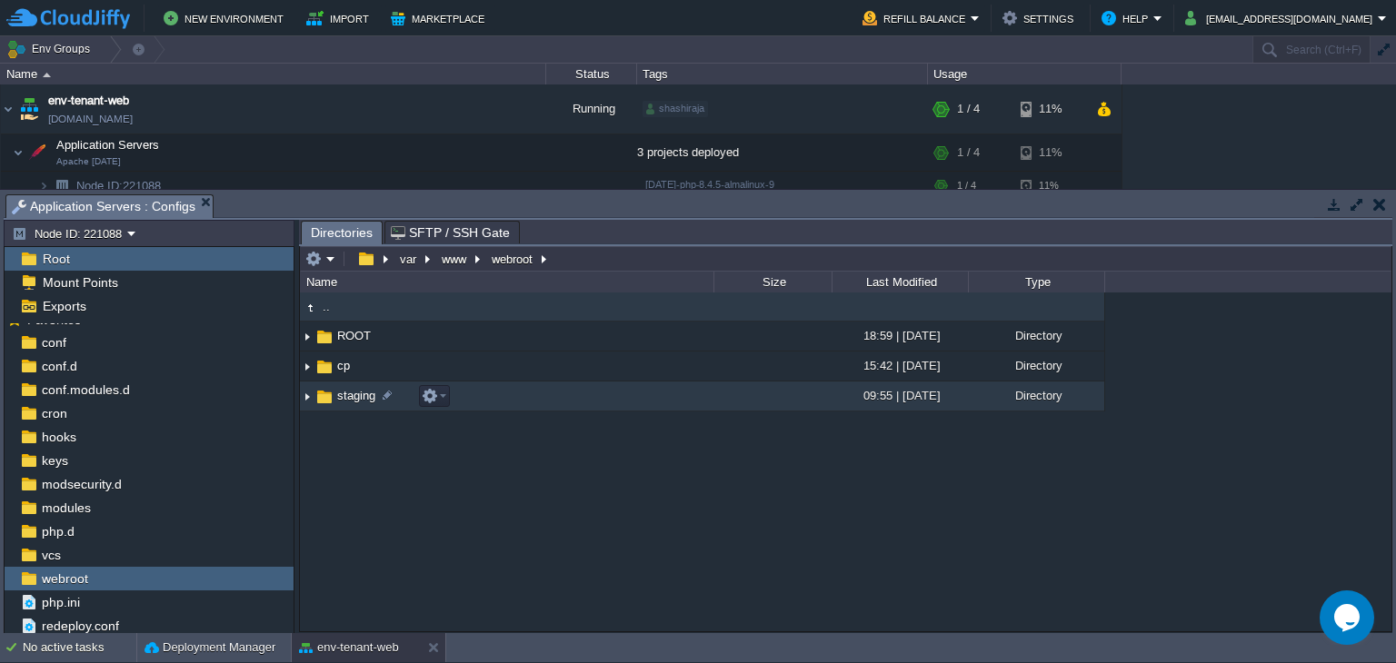
click at [309, 398] on img at bounding box center [307, 397] width 15 height 28
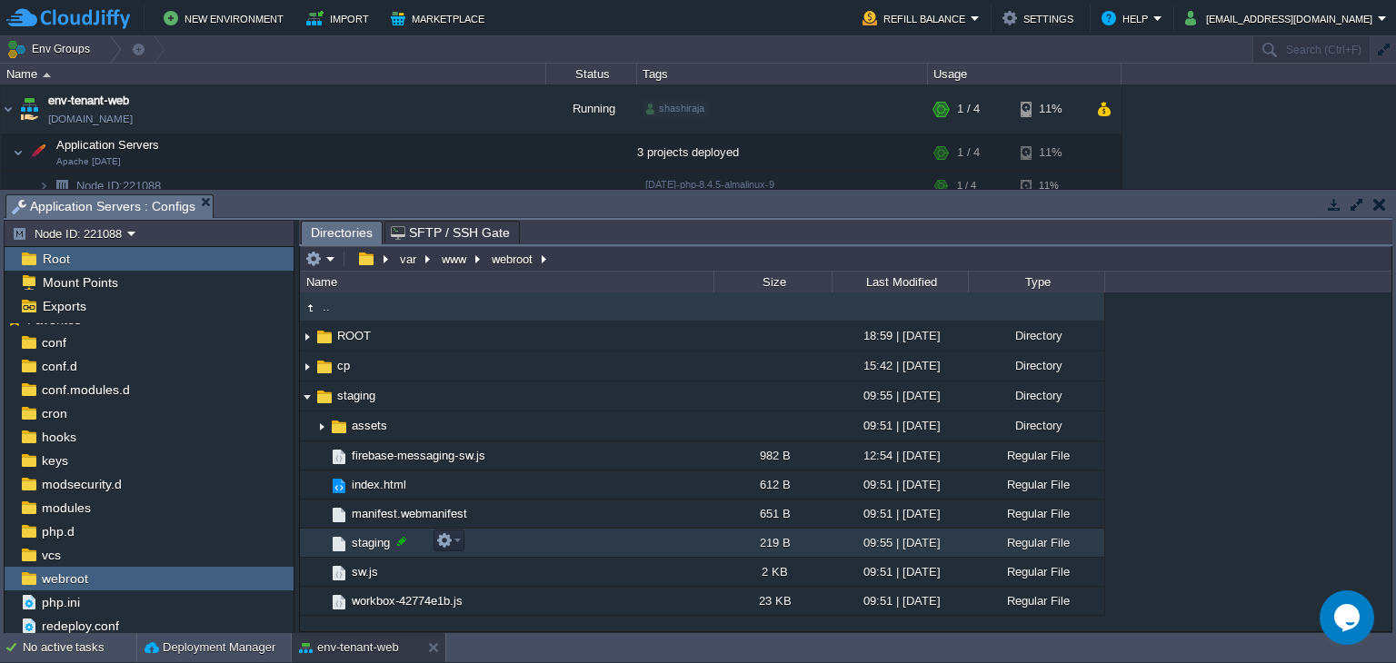
click at [407, 545] on div at bounding box center [401, 541] width 16 height 16
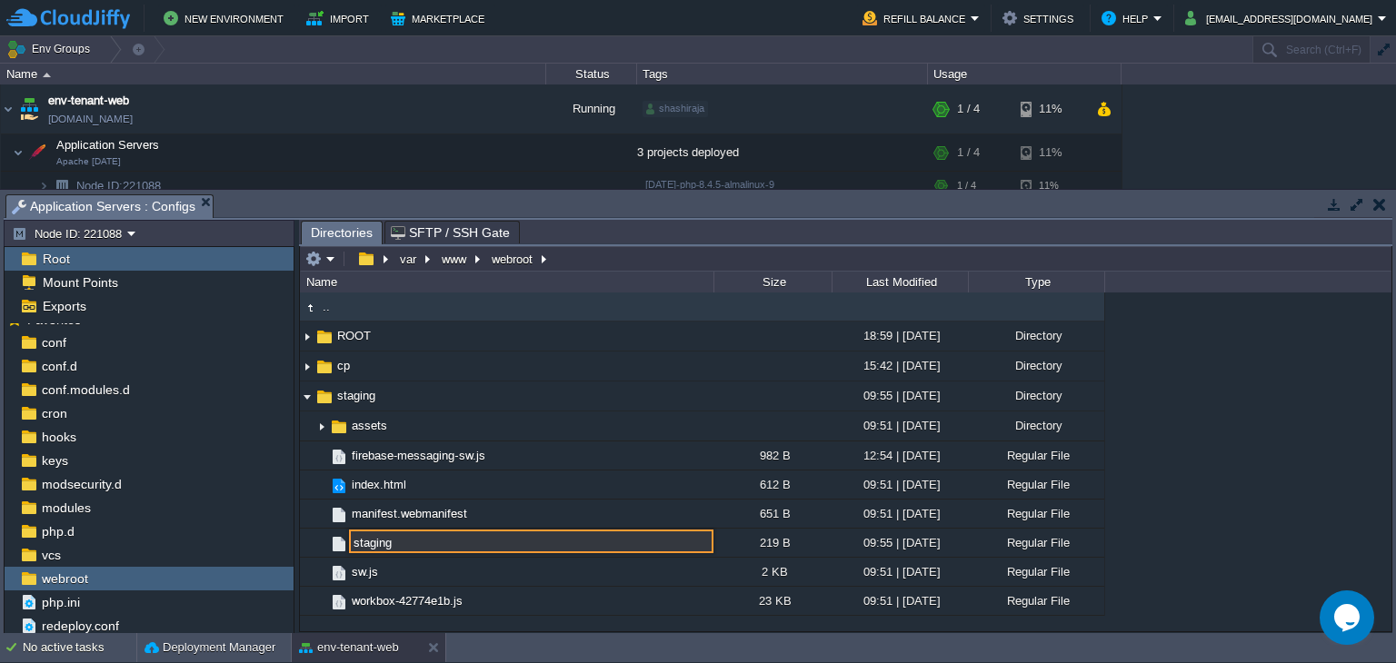
click at [406, 545] on input "staging" at bounding box center [531, 542] width 364 height 24
type input ".htaccess"
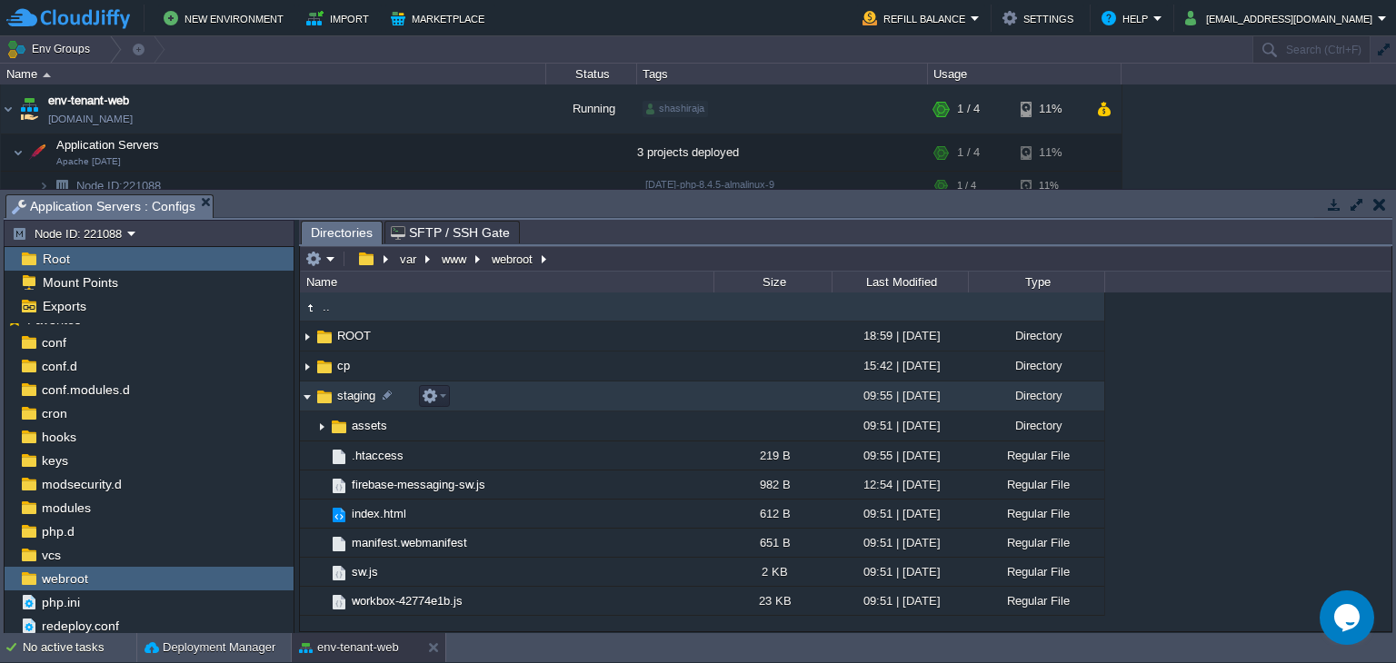
click at [302, 398] on img at bounding box center [307, 397] width 15 height 28
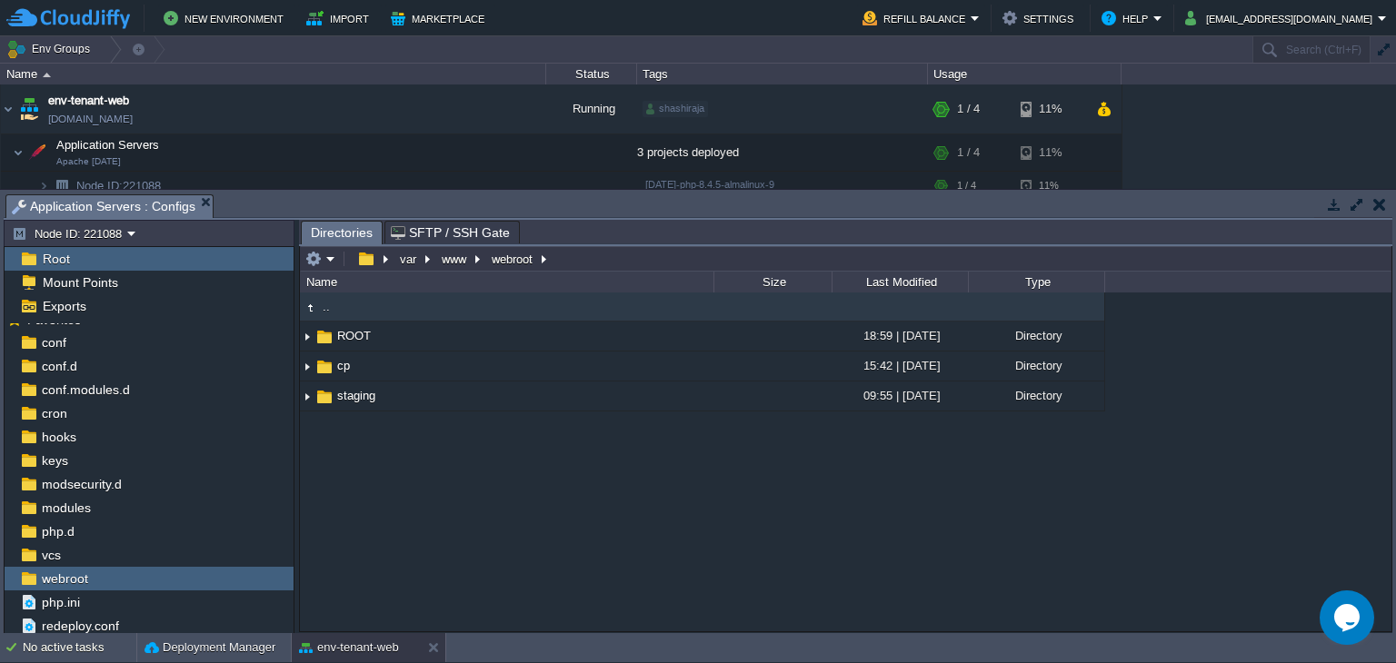
click at [334, 427] on div ".. ROOT 18:59 | 23 Sep 2025 Directory cp 15:42 | 06 Sep 2025 Directory staging …" at bounding box center [845, 462] width 1091 height 339
